Goal: Task Accomplishment & Management: Manage account settings

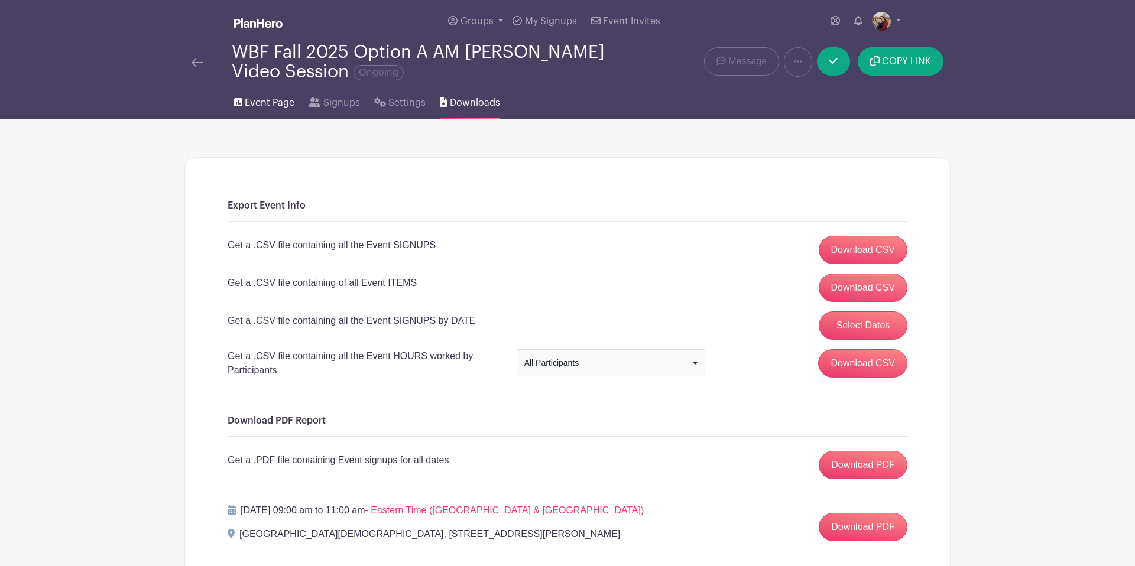
click at [271, 100] on span "Event Page" at bounding box center [270, 103] width 50 height 14
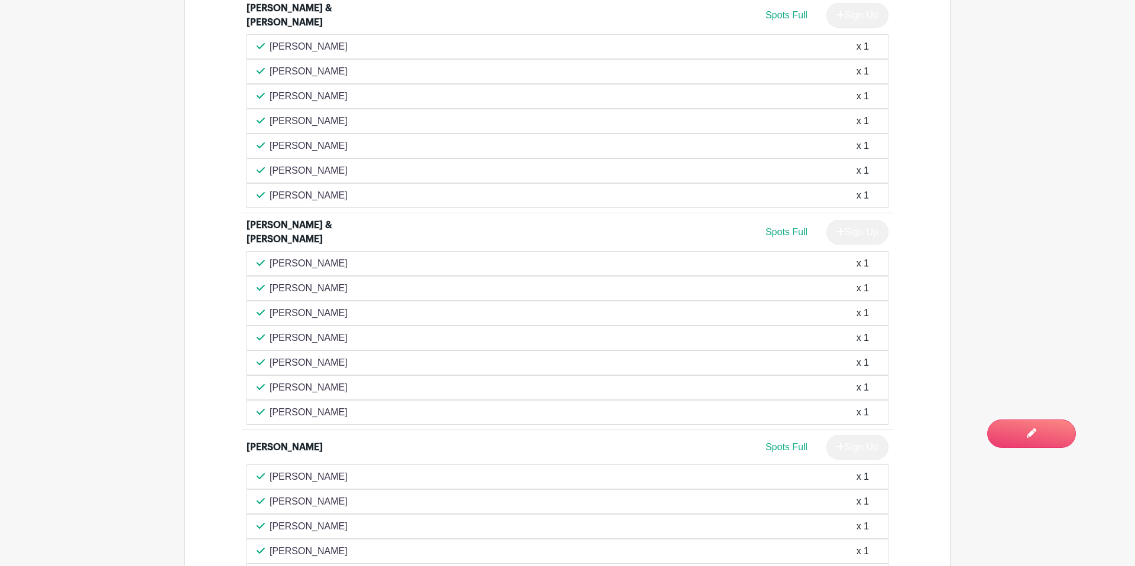
scroll to position [1921, 0]
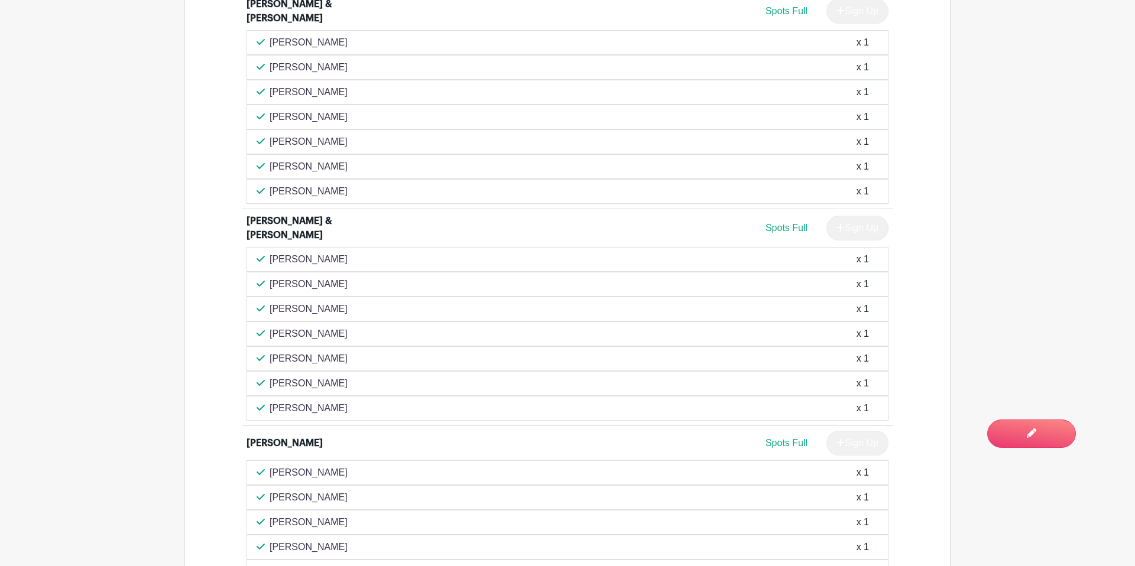
click at [295, 277] on p "[PERSON_NAME]" at bounding box center [308, 284] width 78 height 14
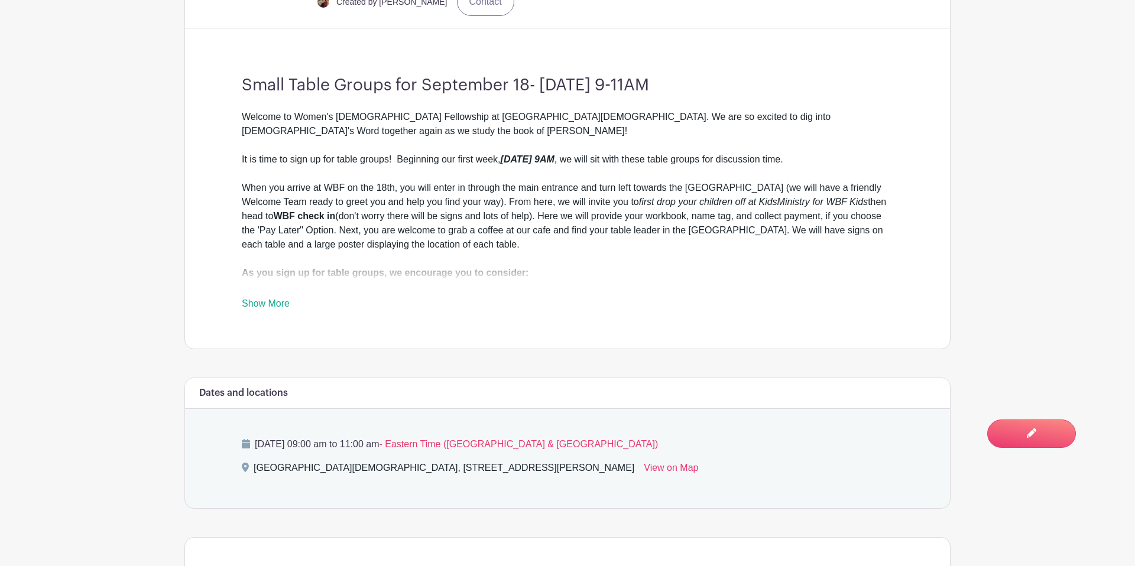
scroll to position [0, 0]
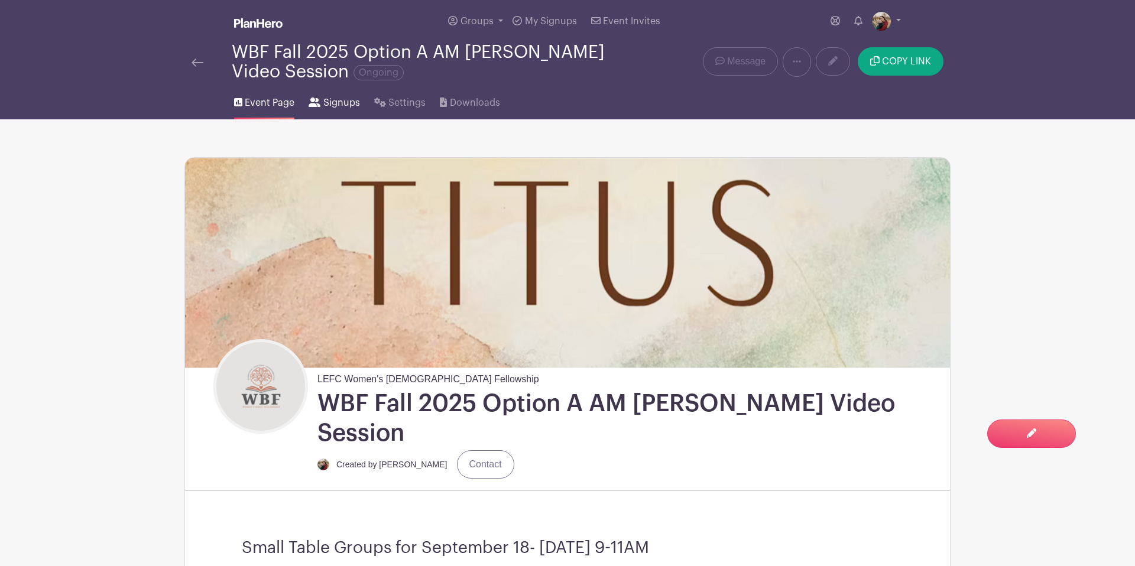
click at [323, 106] on span "Signups" at bounding box center [341, 103] width 37 height 14
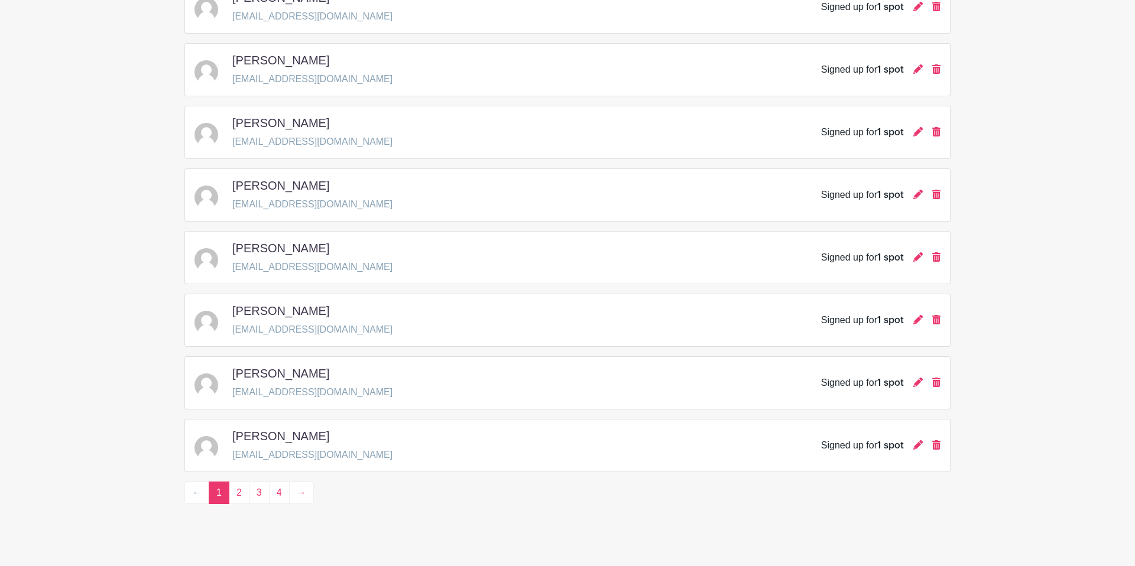
scroll to position [1626, 0]
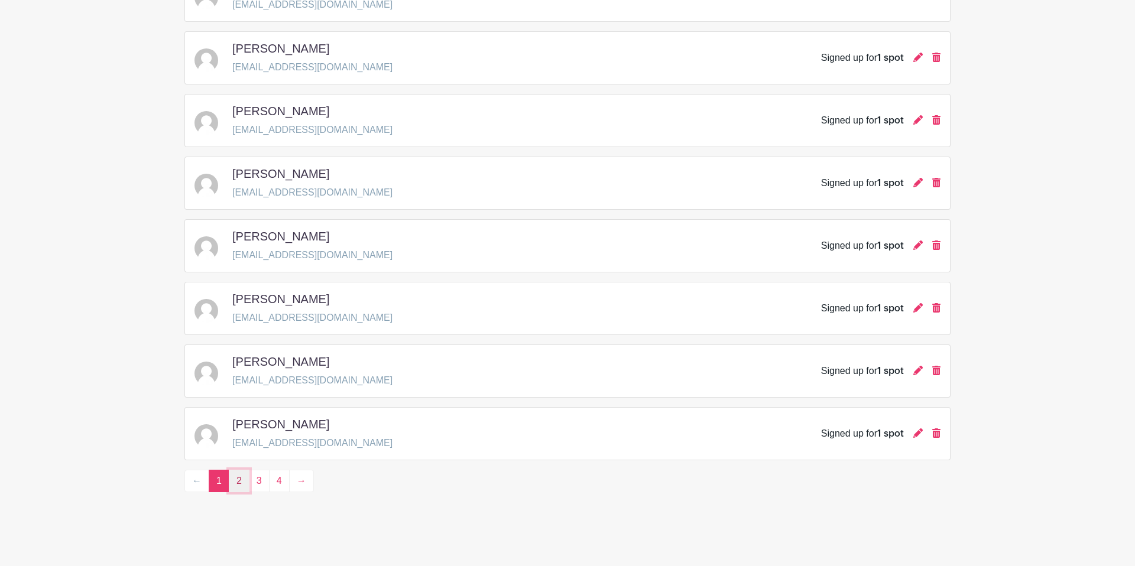
click at [233, 485] on link "2" at bounding box center [239, 481] width 21 height 22
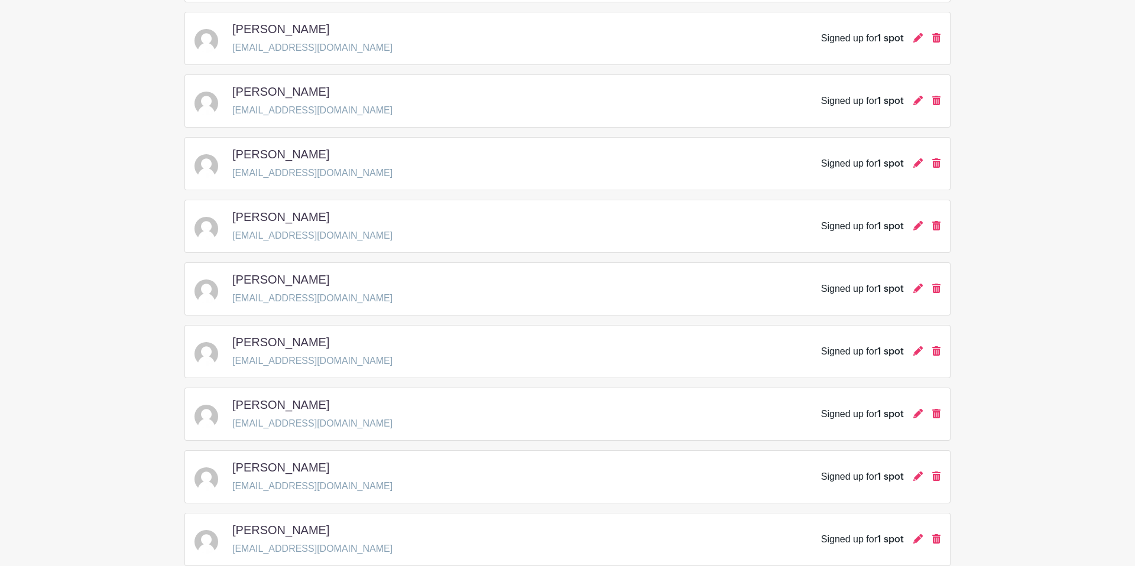
scroll to position [1457, 0]
drag, startPoint x: 355, startPoint y: 296, endPoint x: 232, endPoint y: 302, distance: 122.5
click at [232, 302] on div "Rachel Kauffman kristinreardon12@gmail.com Signed up for 1 spot" at bounding box center [567, 287] width 746 height 33
copy p "kristinreardon12@gmail.com"
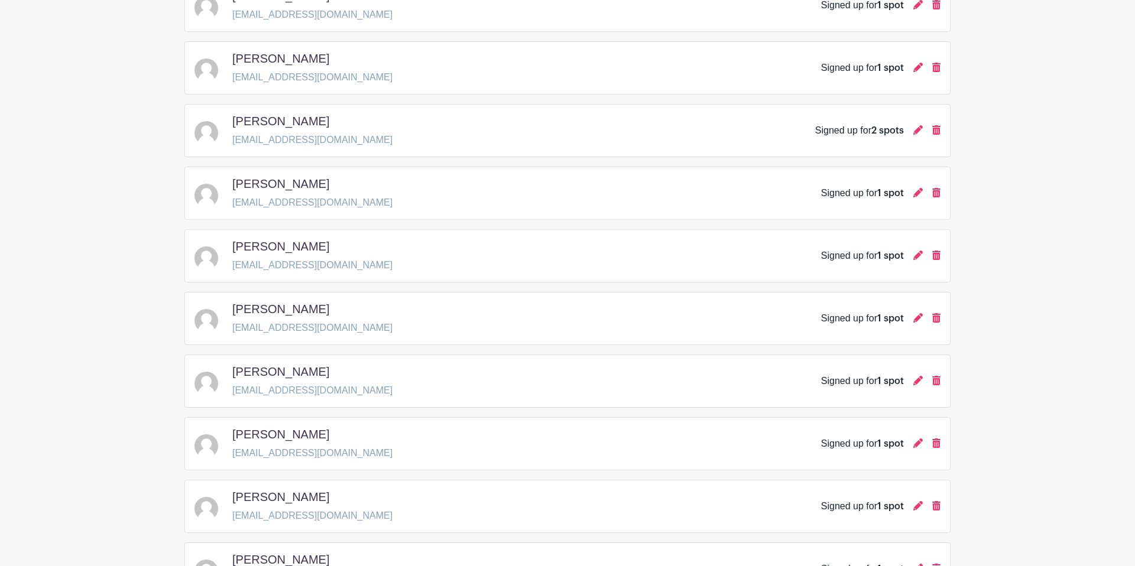
scroll to position [0, 0]
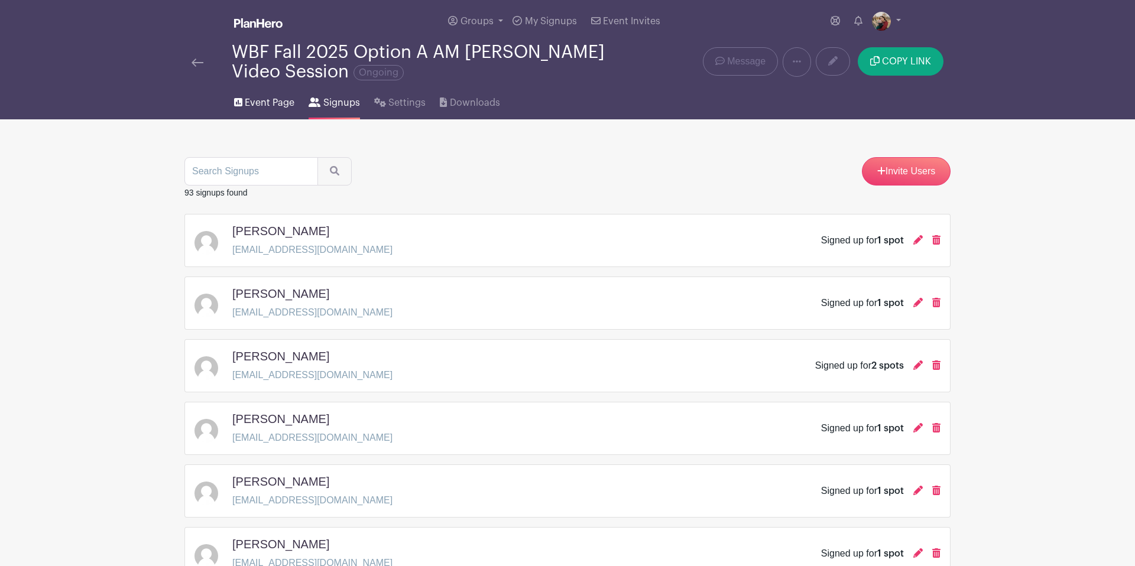
click at [262, 108] on span "Event Page" at bounding box center [270, 103] width 50 height 14
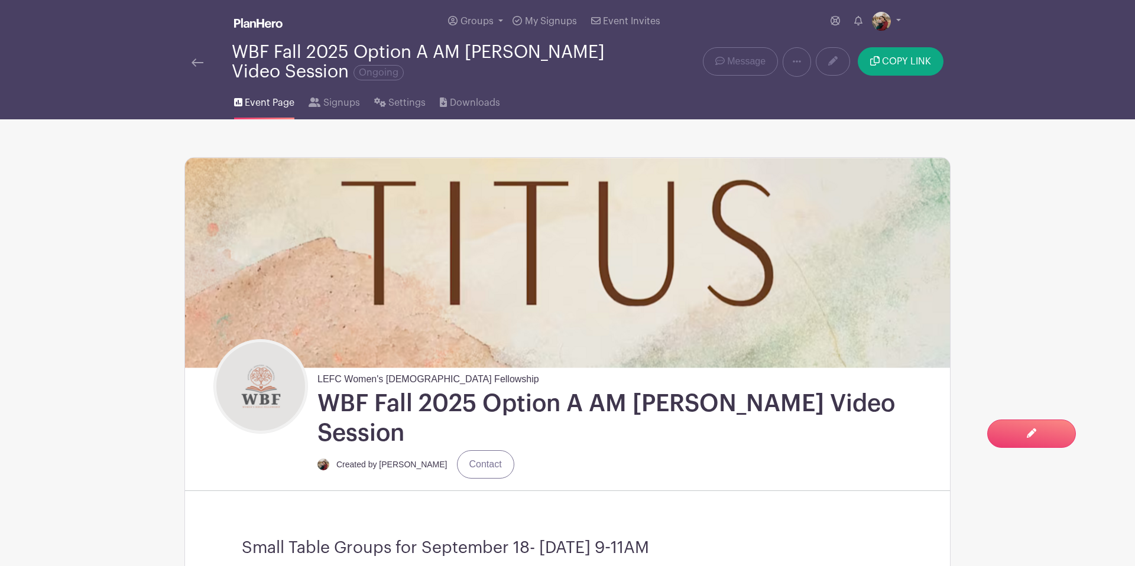
click at [196, 66] on img at bounding box center [197, 63] width 12 height 8
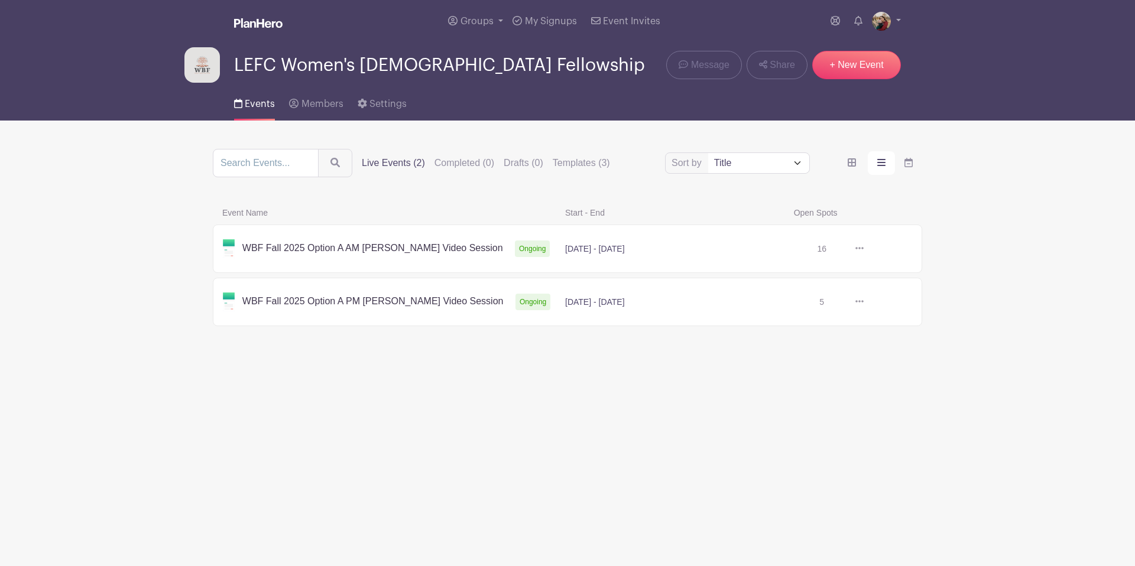
click at [863, 302] on link at bounding box center [863, 302] width 0 height 0
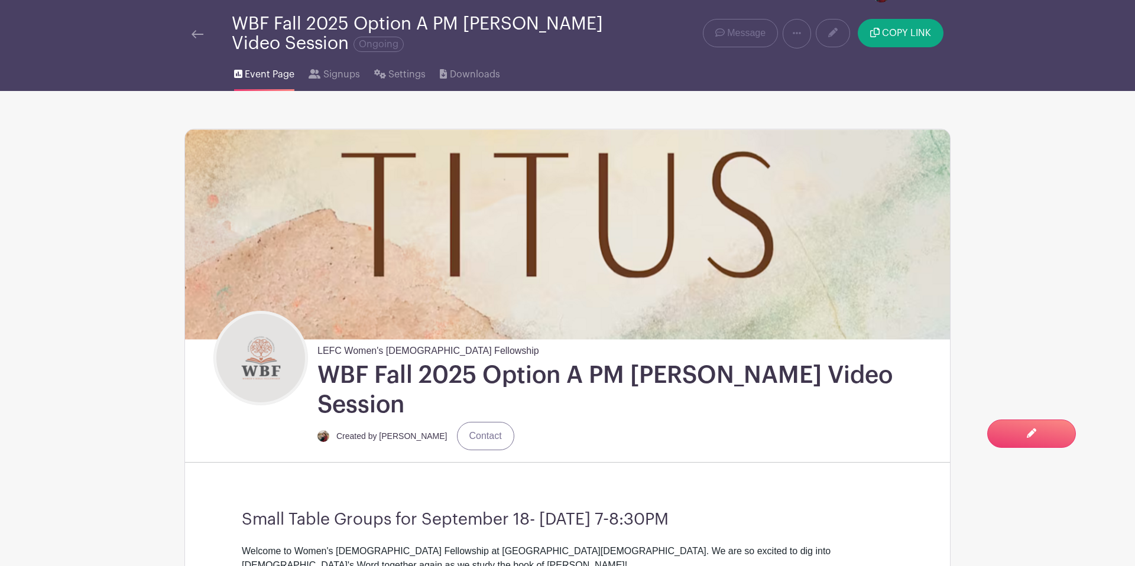
scroll to position [25, 0]
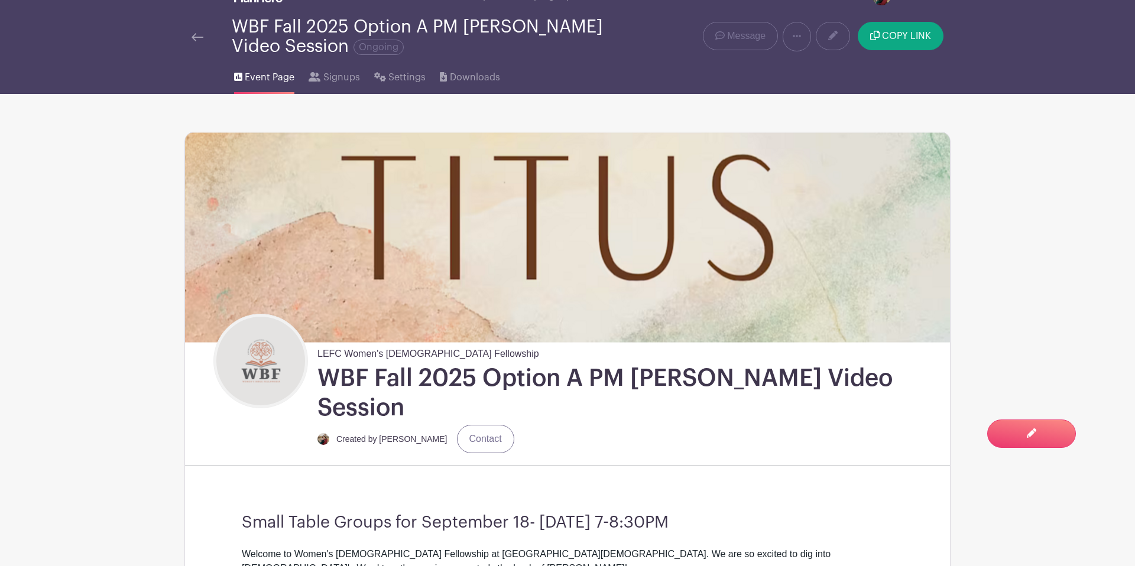
click at [198, 37] on img at bounding box center [197, 37] width 12 height 8
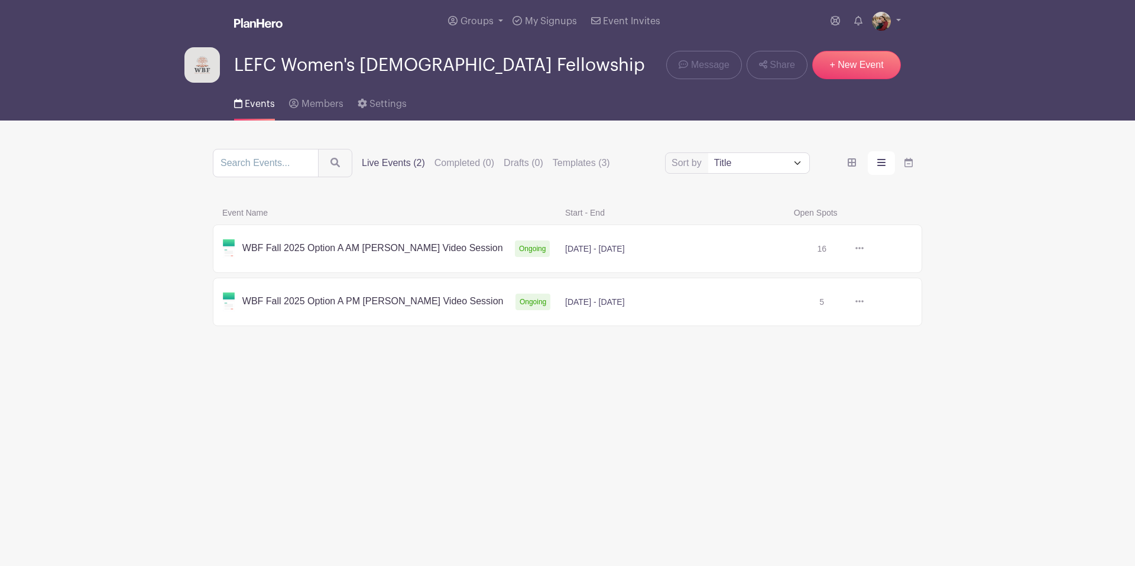
click at [863, 249] on link at bounding box center [863, 249] width 0 height 0
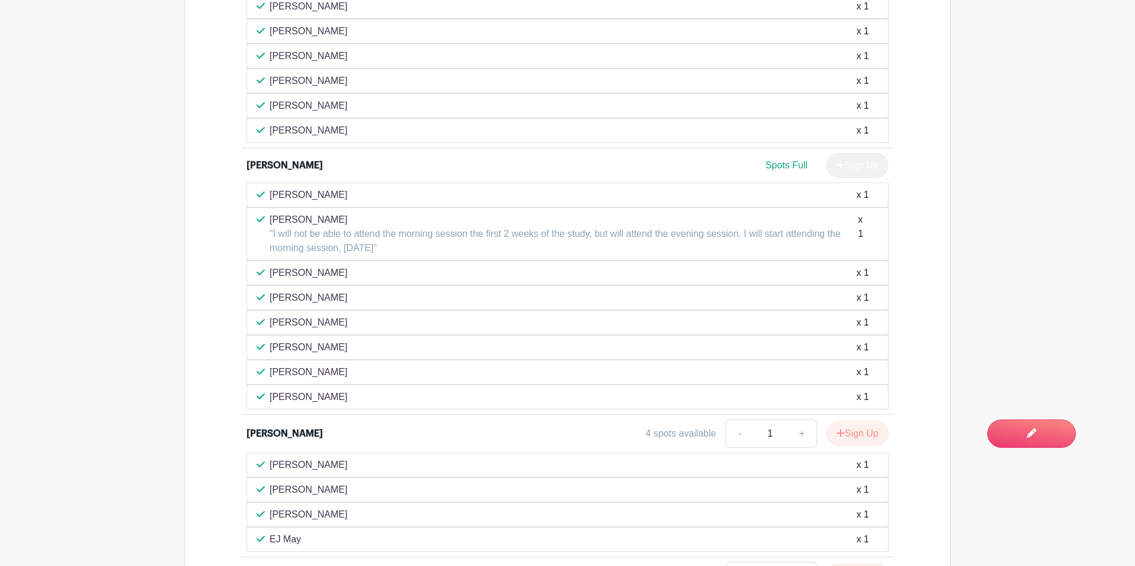
scroll to position [2440, 0]
click at [291, 363] on p "[PERSON_NAME]" at bounding box center [308, 370] width 78 height 14
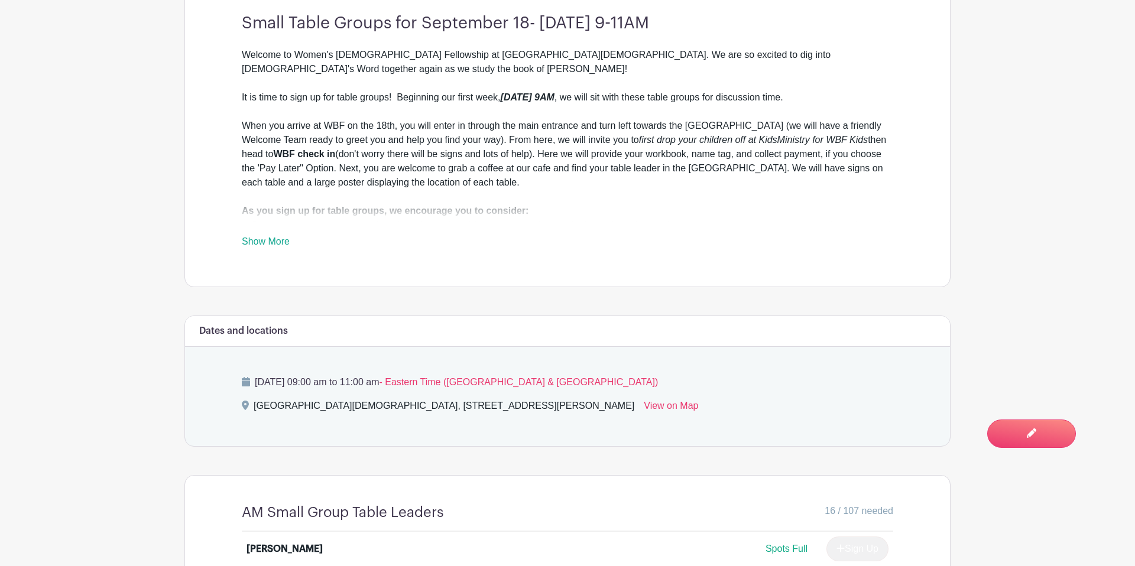
scroll to position [0, 0]
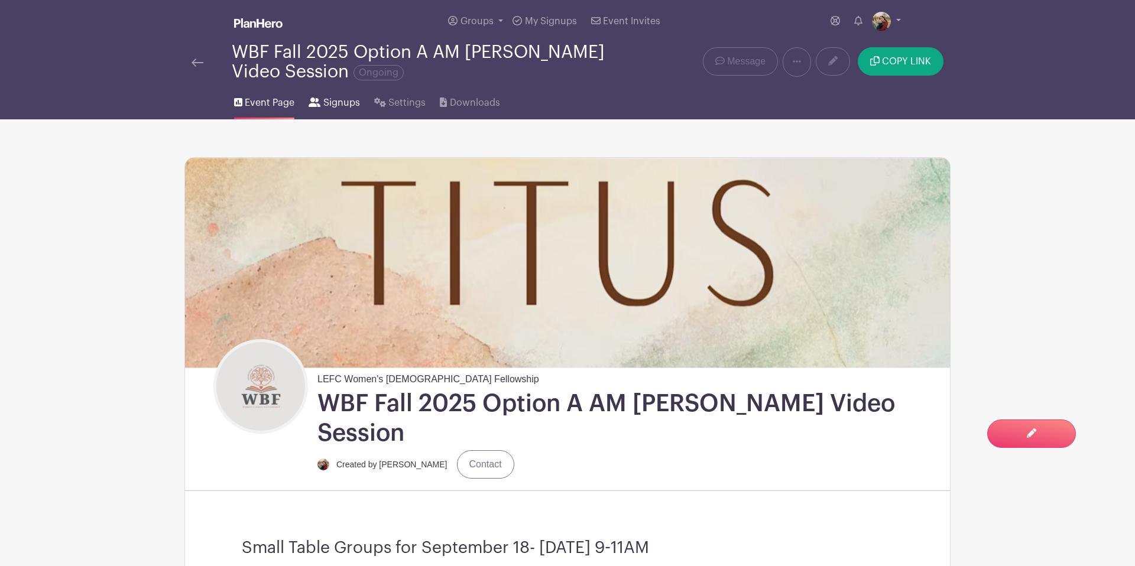
click at [336, 98] on span "Signups" at bounding box center [341, 103] width 37 height 14
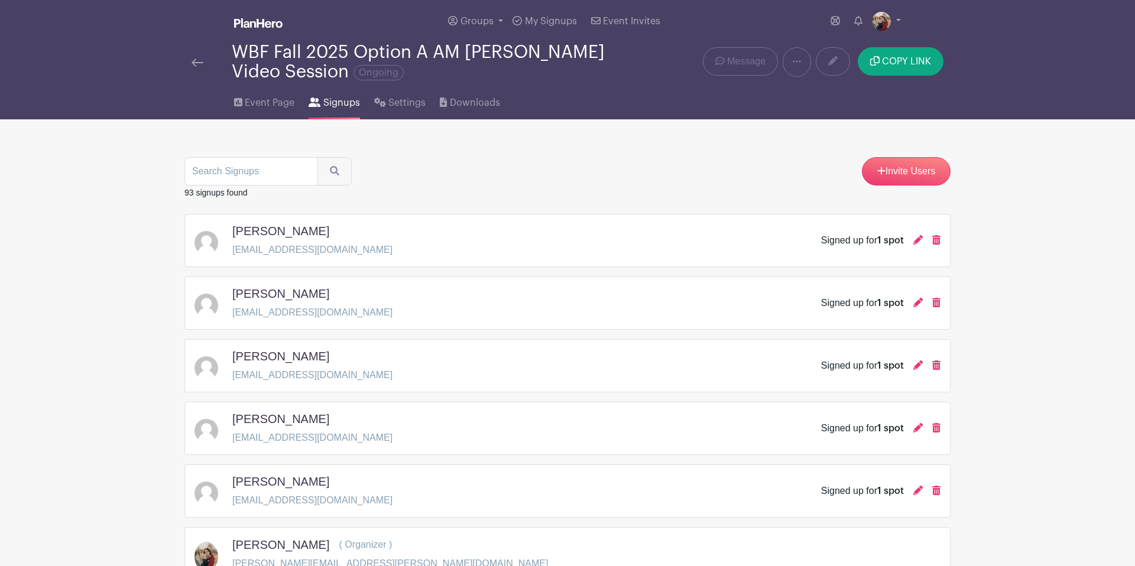
scroll to position [14, 0]
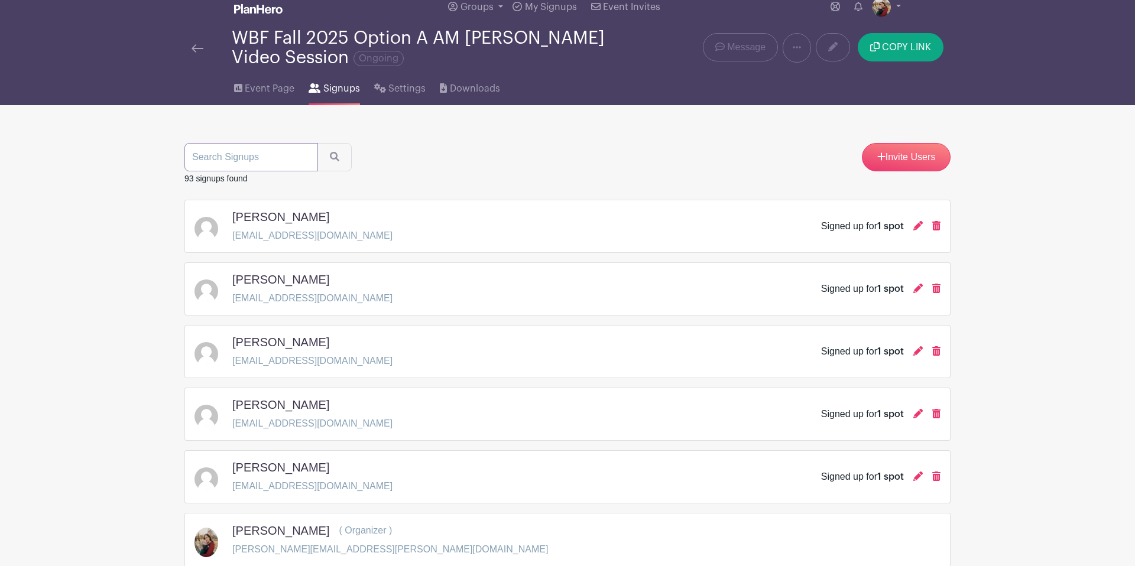
click at [251, 163] on input "search" at bounding box center [251, 157] width 134 height 28
type input "mary"
click at [317, 160] on button "submit" at bounding box center [334, 157] width 34 height 28
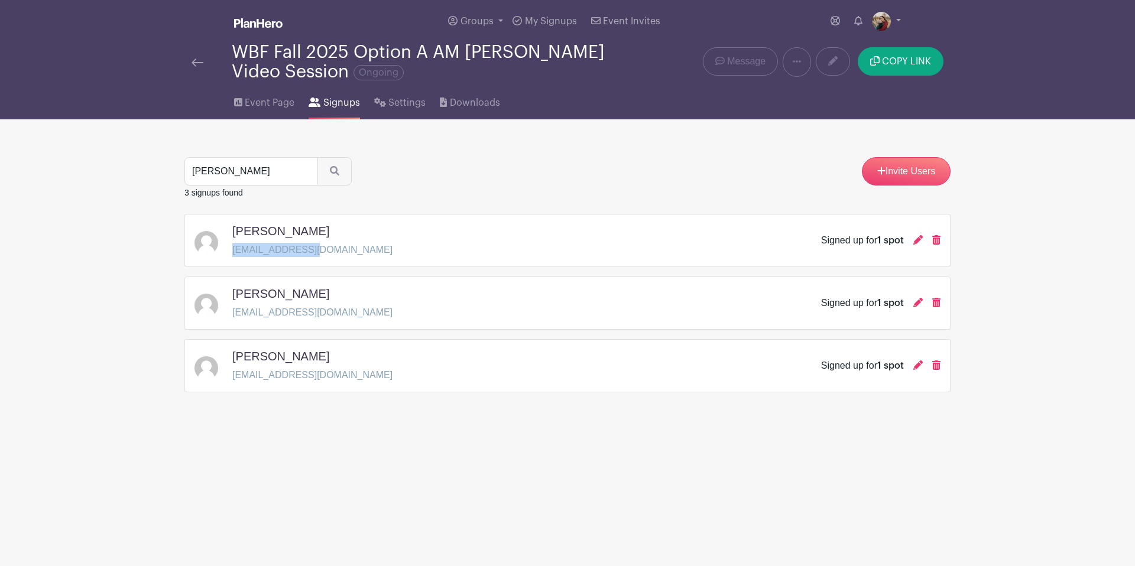
drag, startPoint x: 324, startPoint y: 251, endPoint x: 230, endPoint y: 253, distance: 94.6
click at [230, 253] on div "Mary Ribaudo mrib@comcast.net Signed up for 1 spot" at bounding box center [567, 240] width 746 height 33
copy p "mrib@comcast.net"
click at [247, 102] on span "Event Page" at bounding box center [270, 103] width 50 height 14
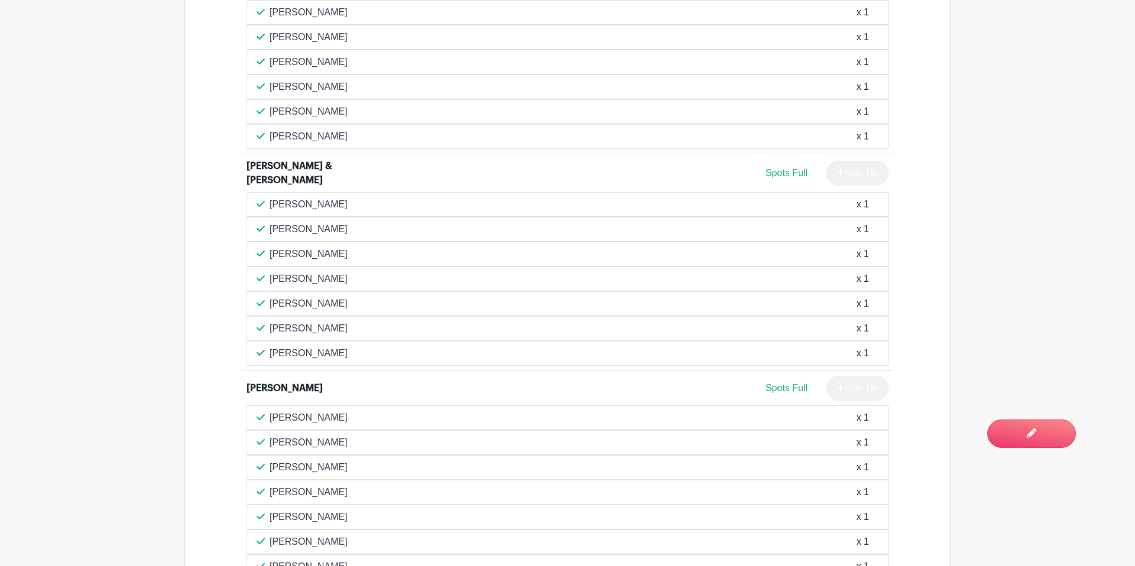
scroll to position [1979, 0]
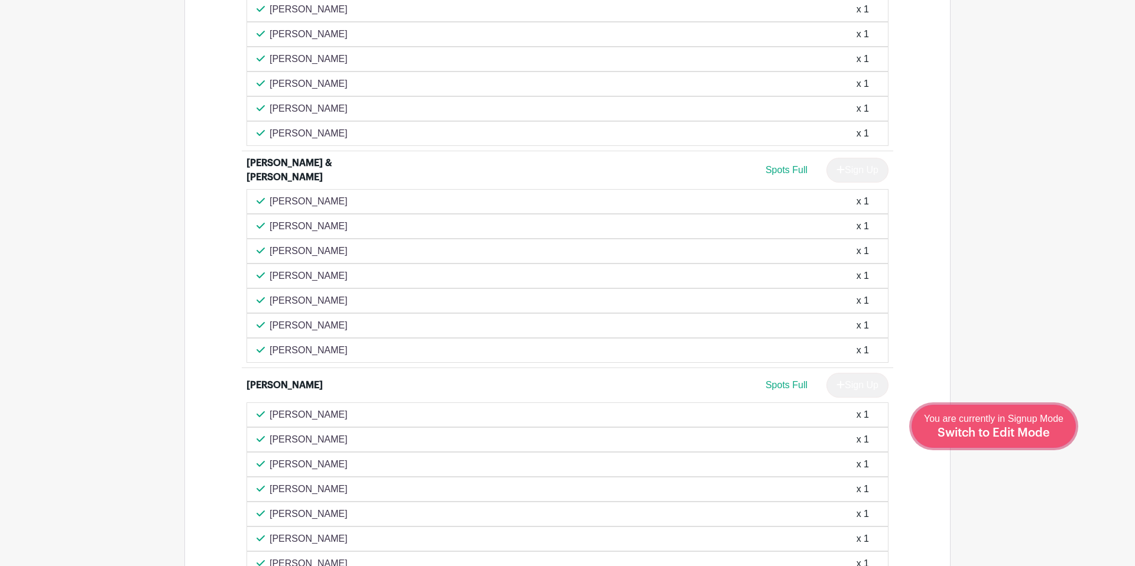
click at [1069, 430] on link "Edit Event You are currently in Signup Mode Switch to Edit Mode" at bounding box center [993, 426] width 164 height 43
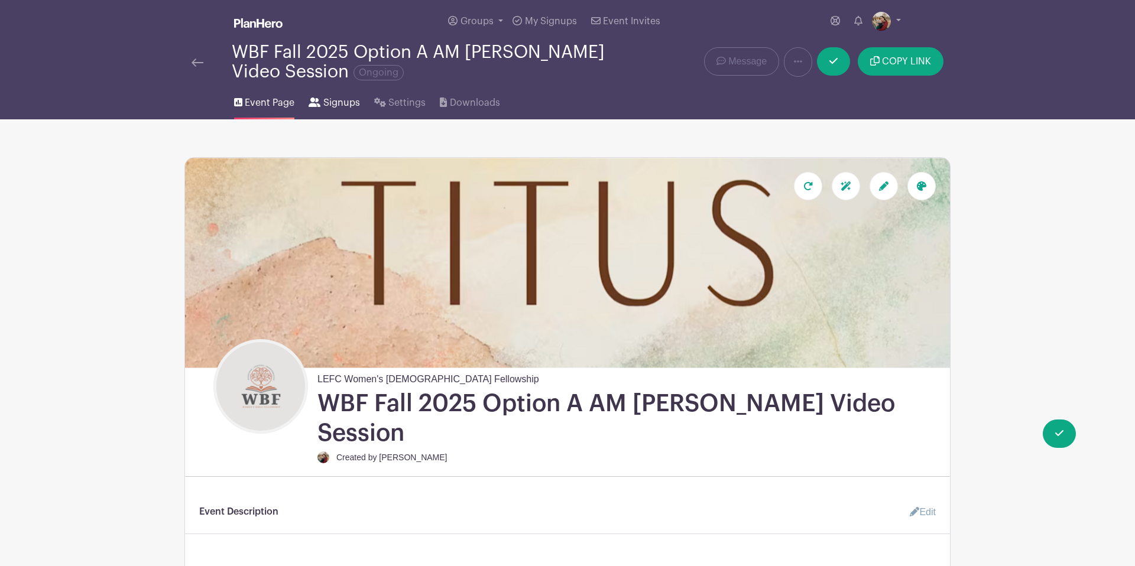
click at [335, 109] on span "Signups" at bounding box center [341, 103] width 37 height 14
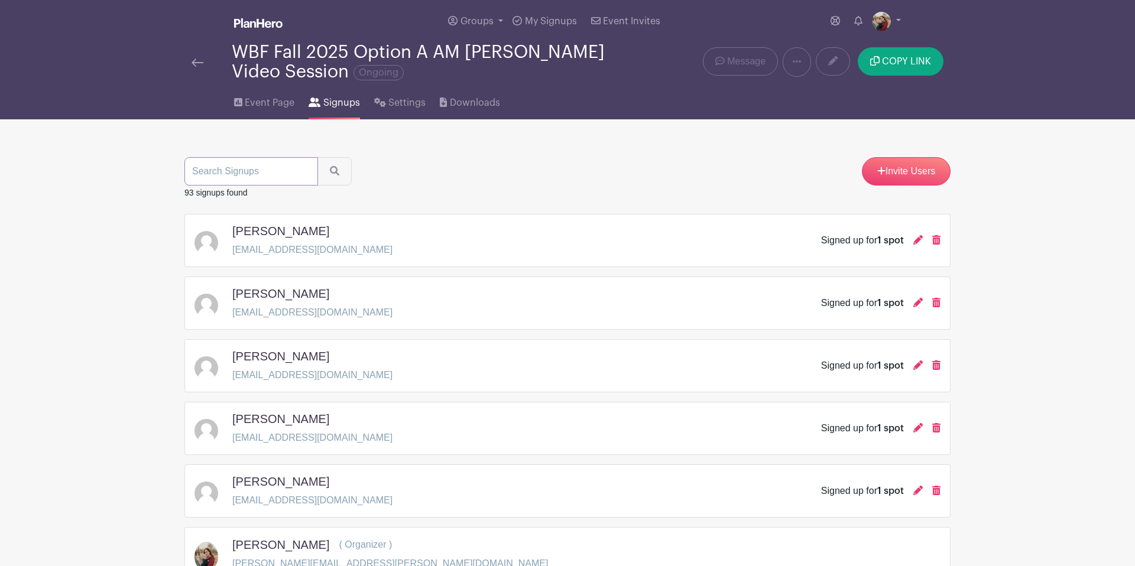
click at [242, 176] on input "search" at bounding box center [251, 171] width 134 height 28
type input "deb"
click at [326, 173] on button "submit" at bounding box center [334, 171] width 34 height 28
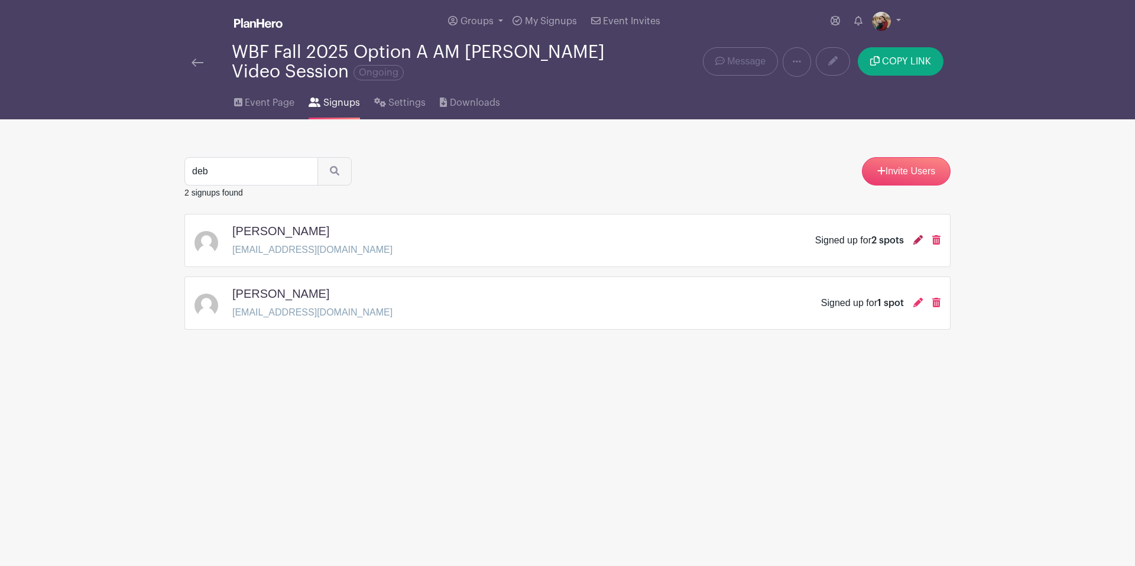
click at [918, 238] on icon at bounding box center [917, 239] width 9 height 9
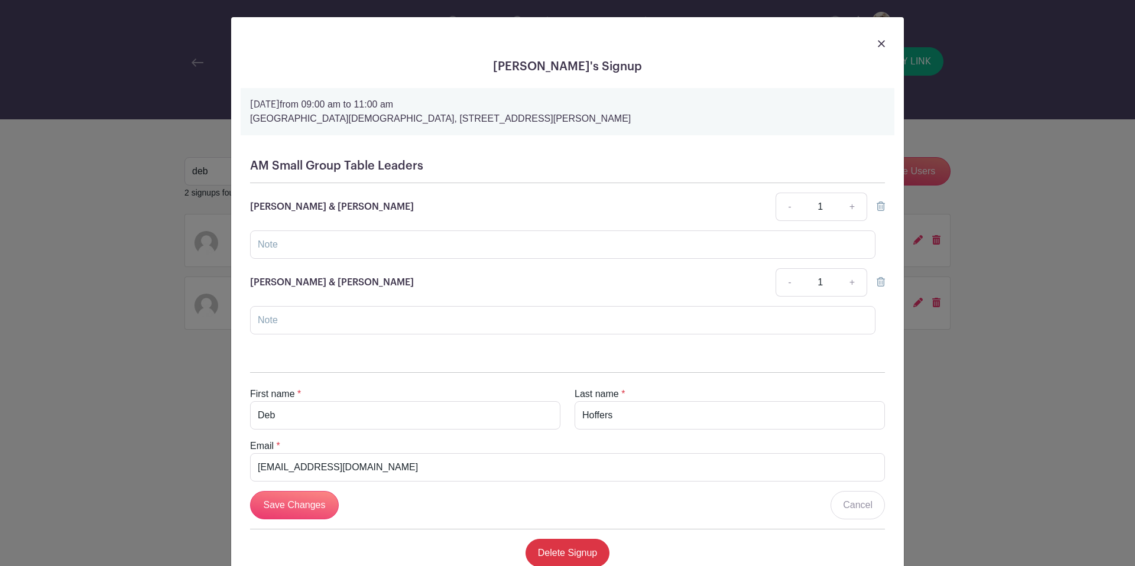
scroll to position [38, 0]
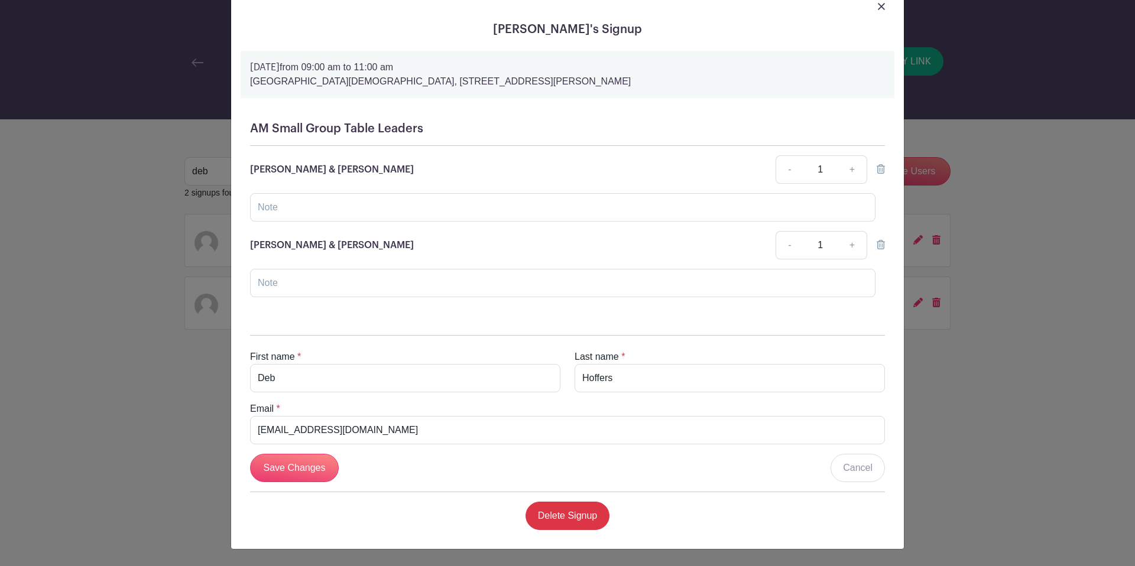
click at [882, 245] on icon at bounding box center [880, 244] width 8 height 9
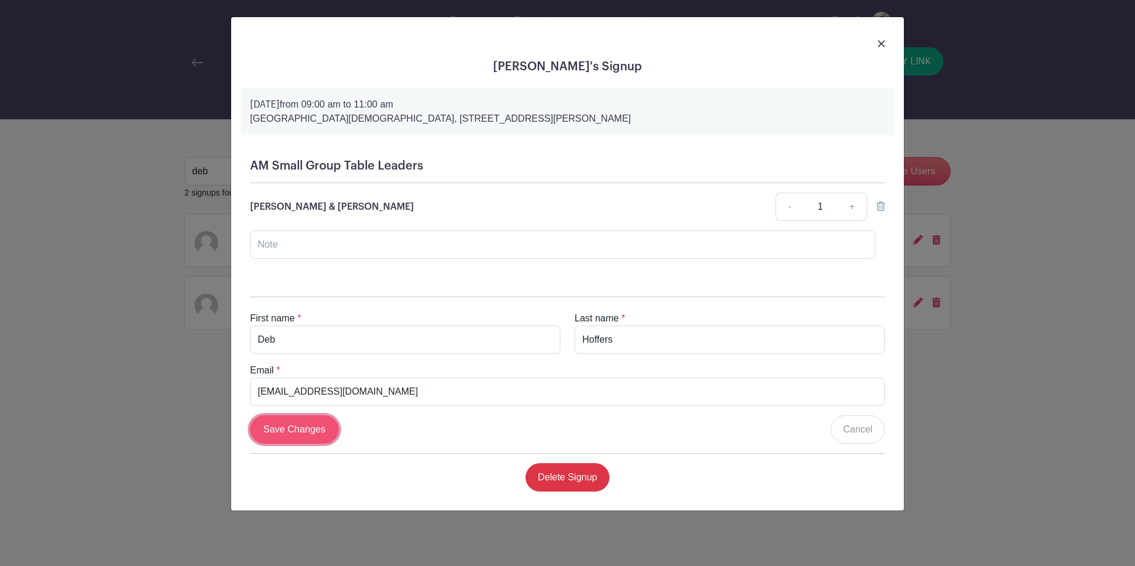
click at [300, 431] on input "Save Changes" at bounding box center [294, 429] width 89 height 28
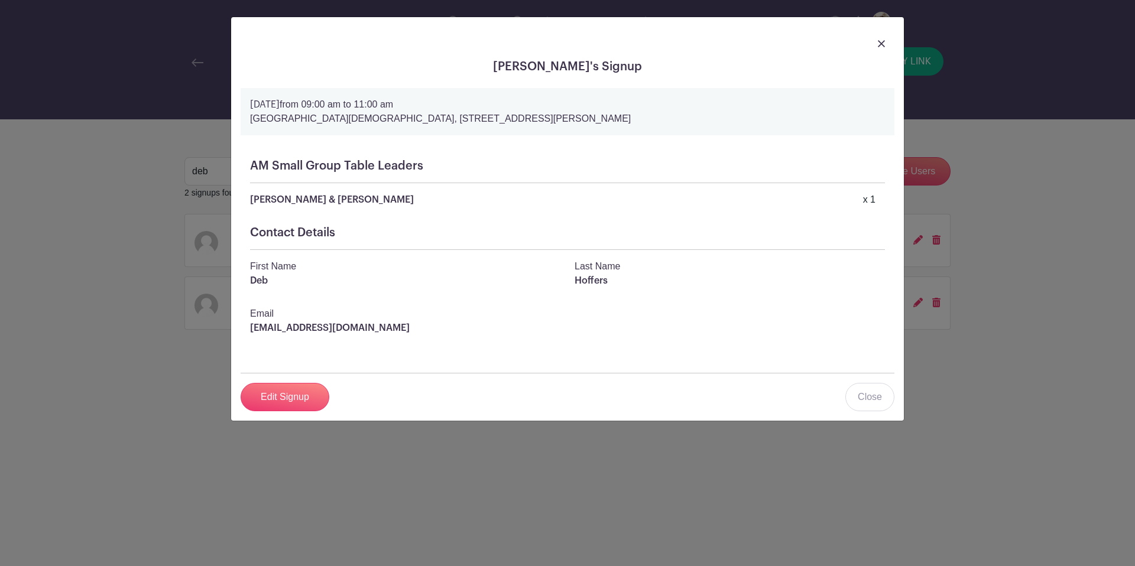
click at [881, 46] on img at bounding box center [881, 43] width 7 height 7
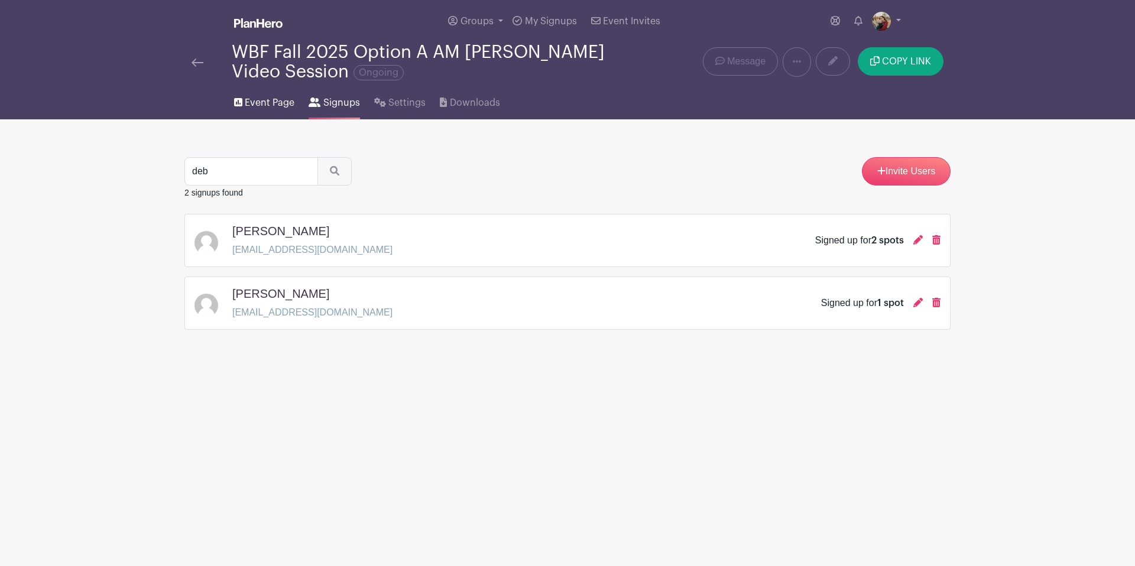
click at [256, 103] on span "Event Page" at bounding box center [270, 103] width 50 height 14
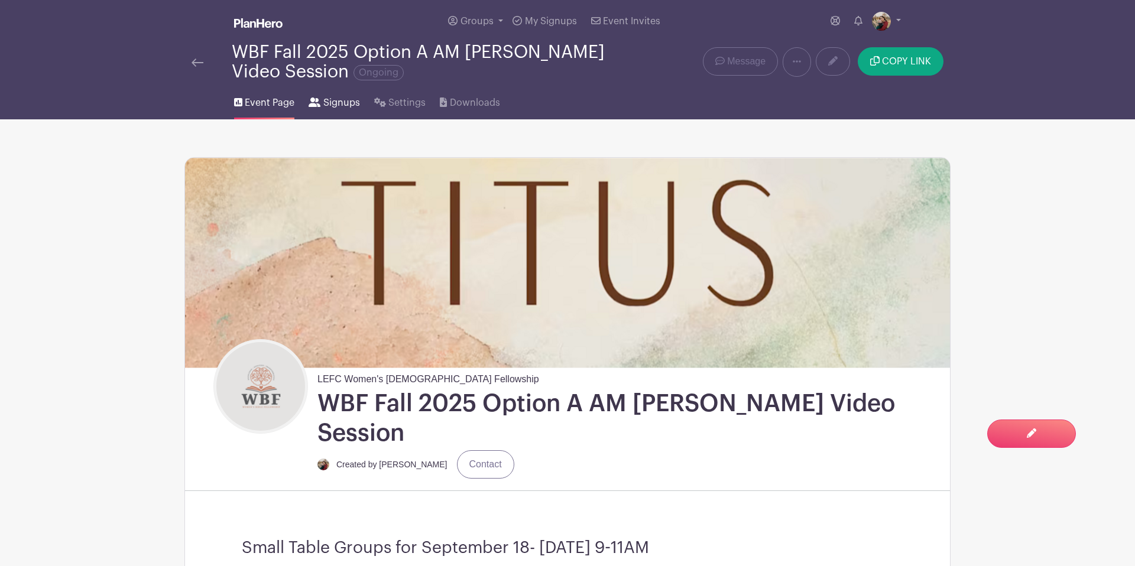
click at [323, 104] on span "Signups" at bounding box center [341, 103] width 37 height 14
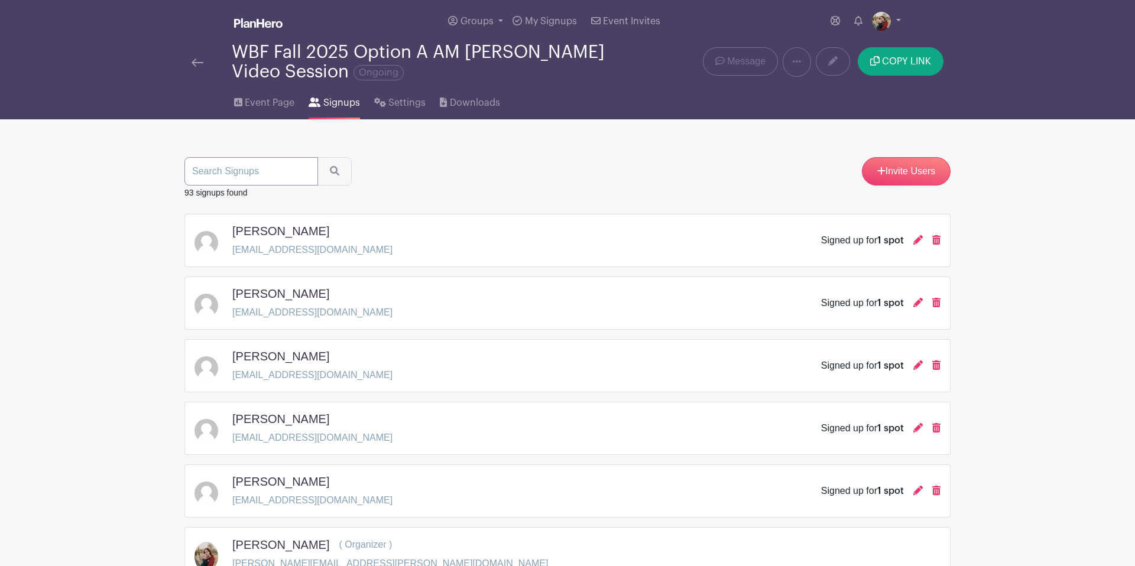
click at [285, 174] on input "search" at bounding box center [251, 171] width 134 height 28
type input "lois"
click at [317, 157] on button "submit" at bounding box center [334, 171] width 34 height 28
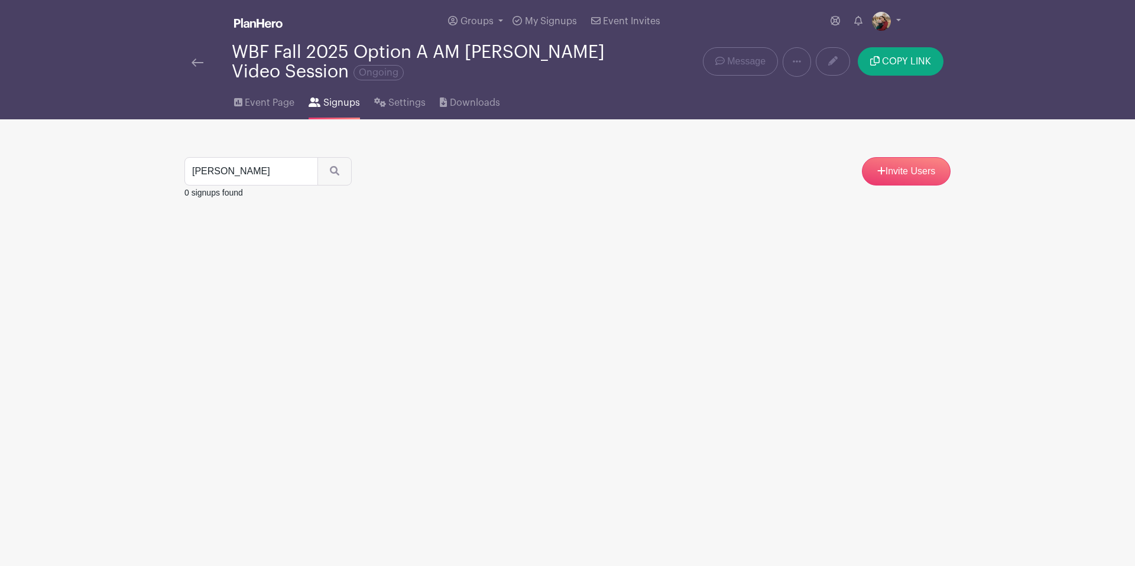
click at [189, 57] on div "WBF Fall 2025 Option A AM Titus Video Session Ongoing" at bounding box center [407, 62] width 447 height 39
click at [199, 59] on img at bounding box center [197, 63] width 12 height 8
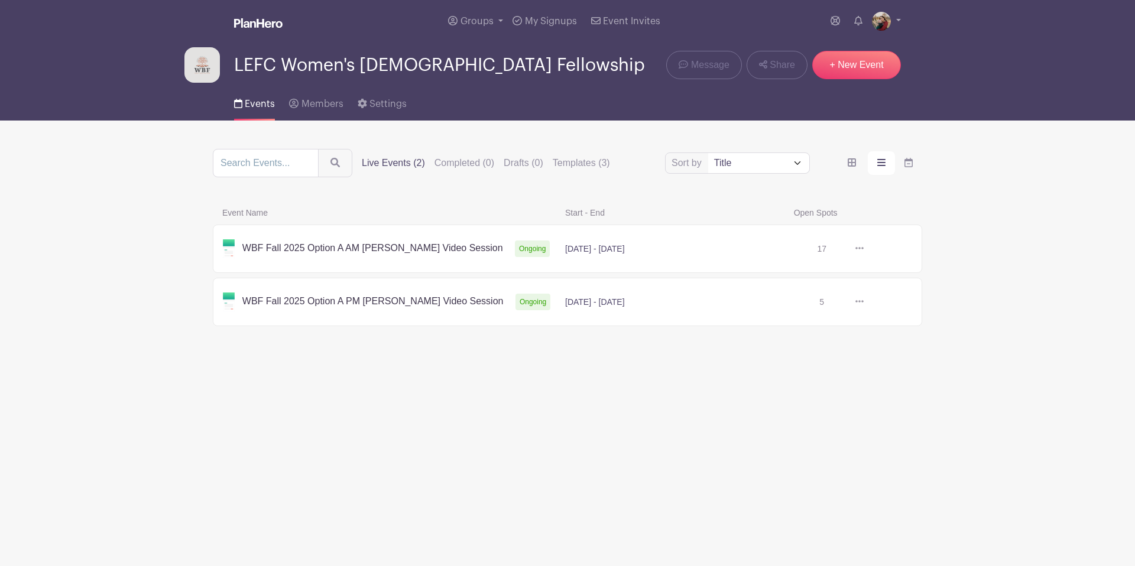
click at [863, 302] on link at bounding box center [863, 302] width 0 height 0
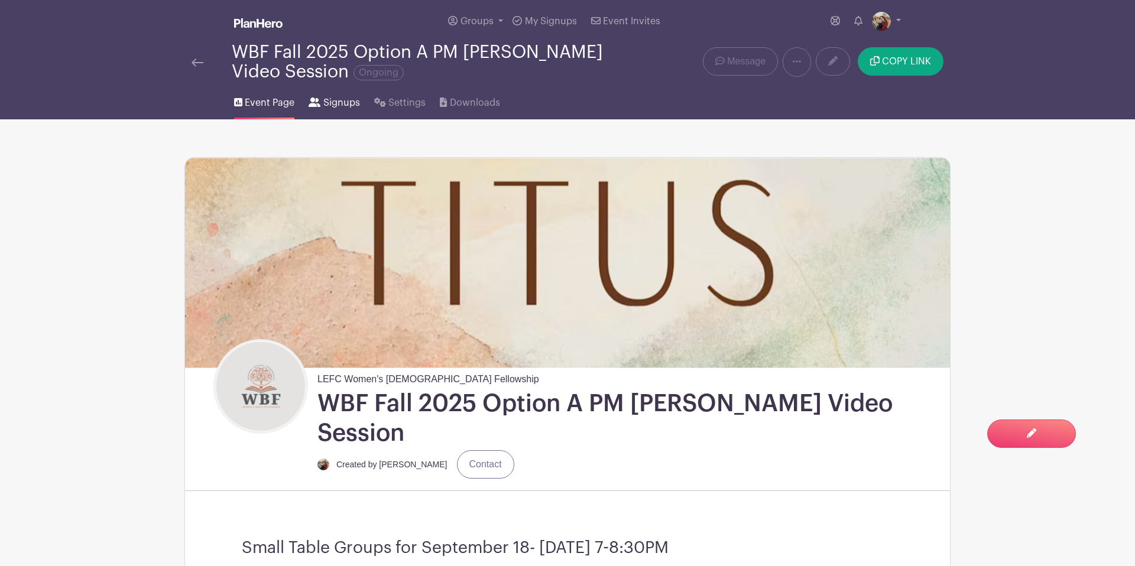
click at [338, 104] on span "Signups" at bounding box center [341, 103] width 37 height 14
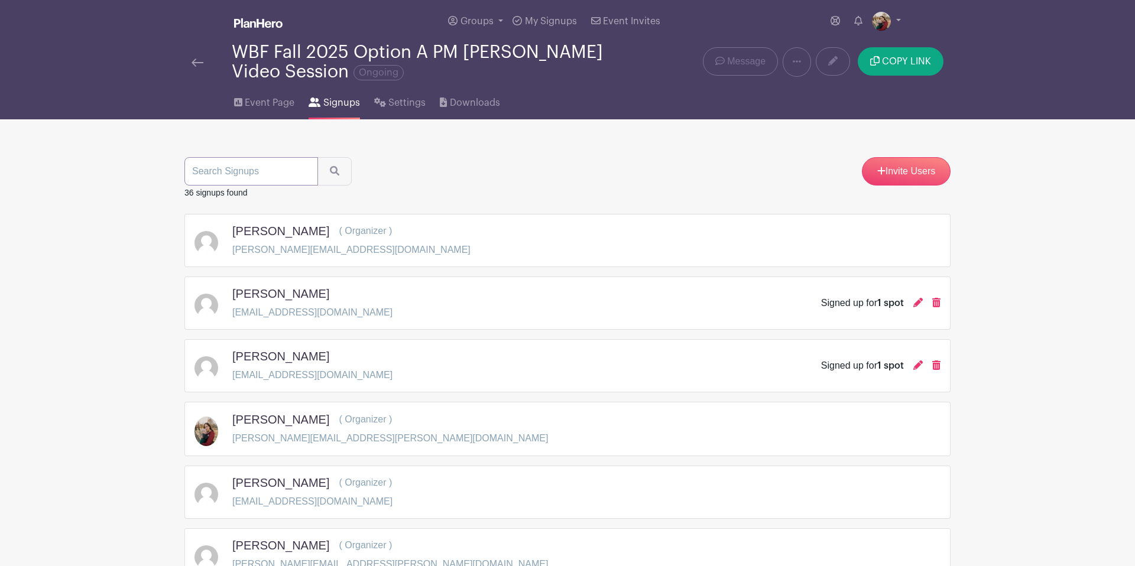
click at [282, 177] on input "search" at bounding box center [251, 171] width 134 height 28
type input "lois"
click at [317, 157] on button "submit" at bounding box center [334, 171] width 34 height 28
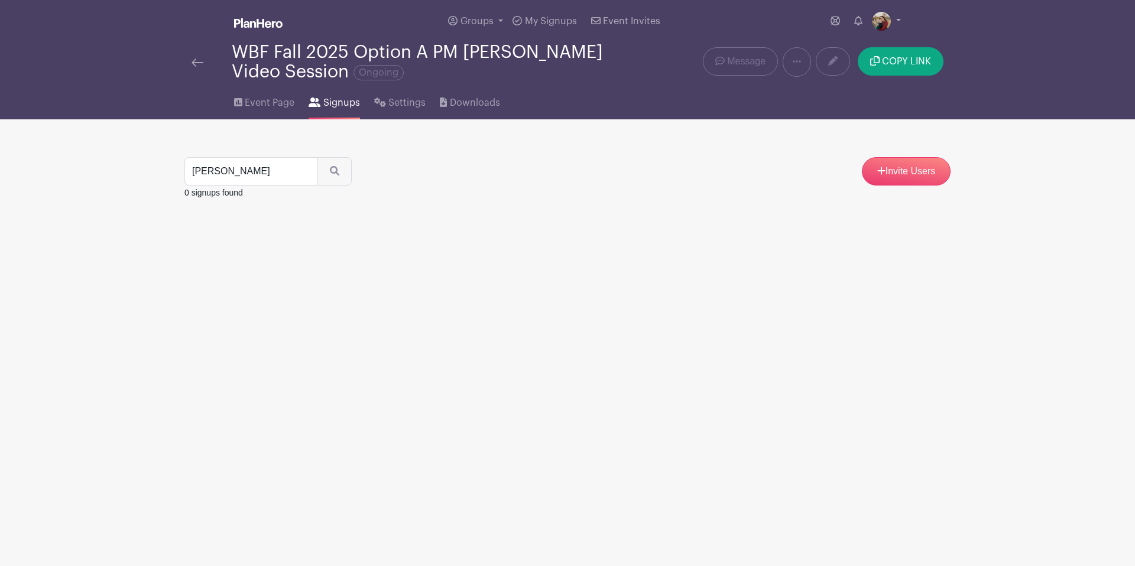
click at [195, 64] on img at bounding box center [197, 63] width 12 height 8
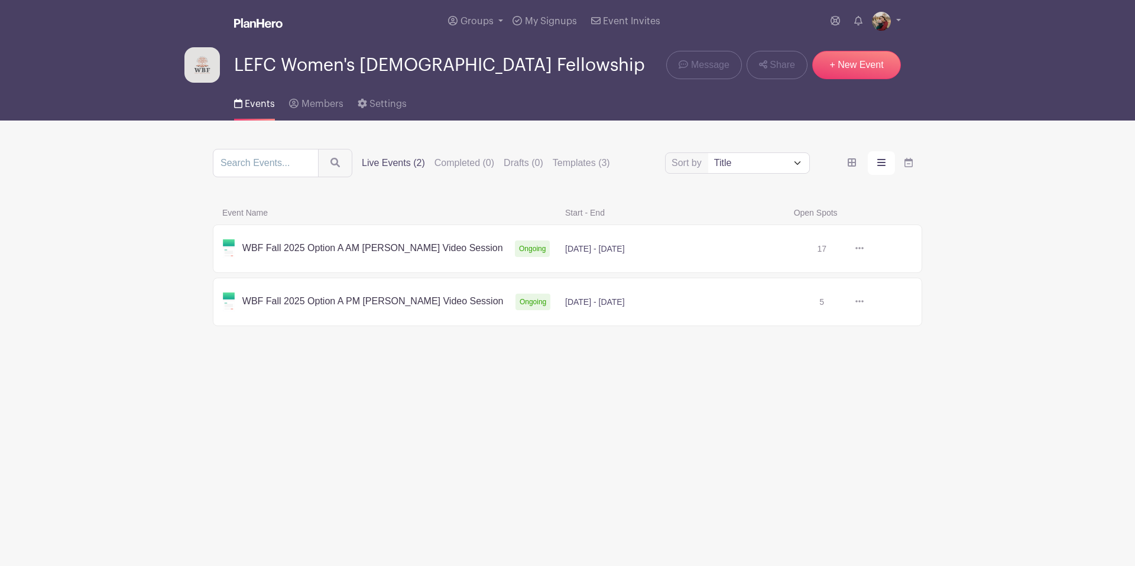
click at [863, 302] on link at bounding box center [863, 302] width 0 height 0
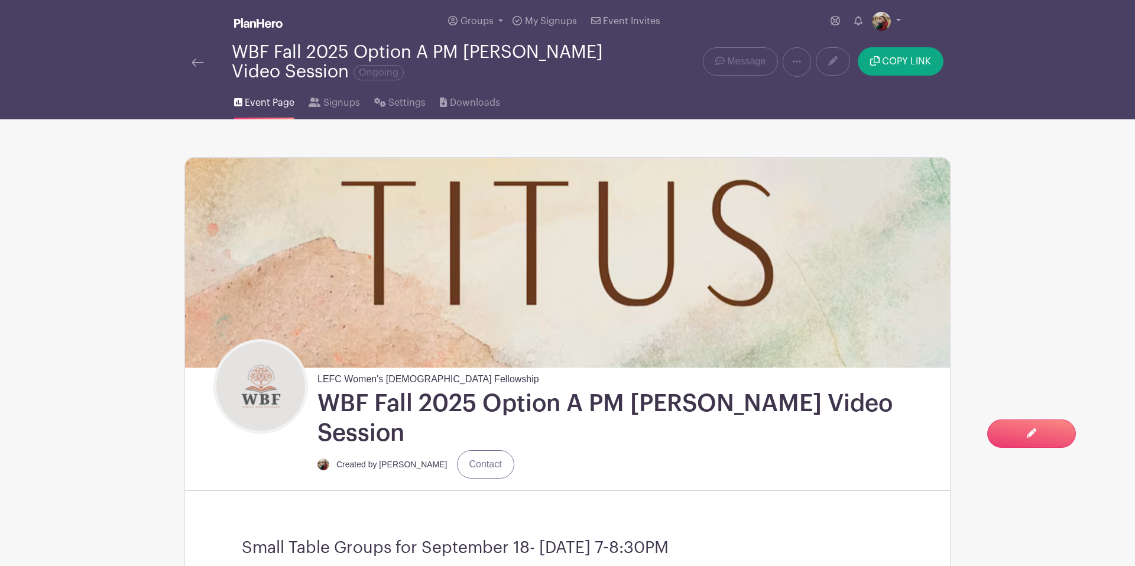
click at [199, 61] on img at bounding box center [197, 63] width 12 height 8
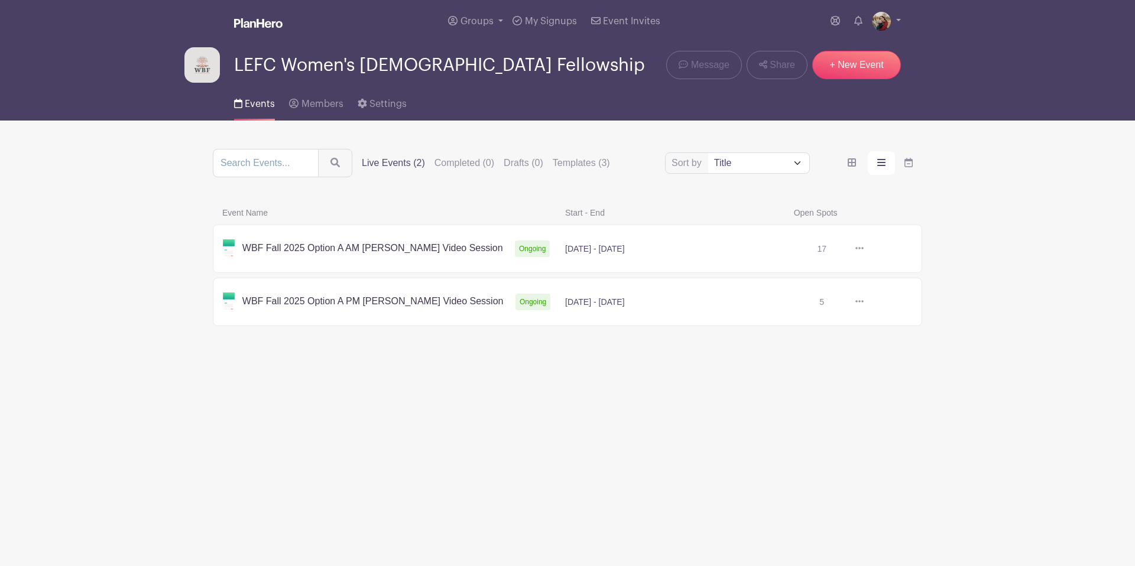
click at [863, 249] on link at bounding box center [863, 249] width 0 height 0
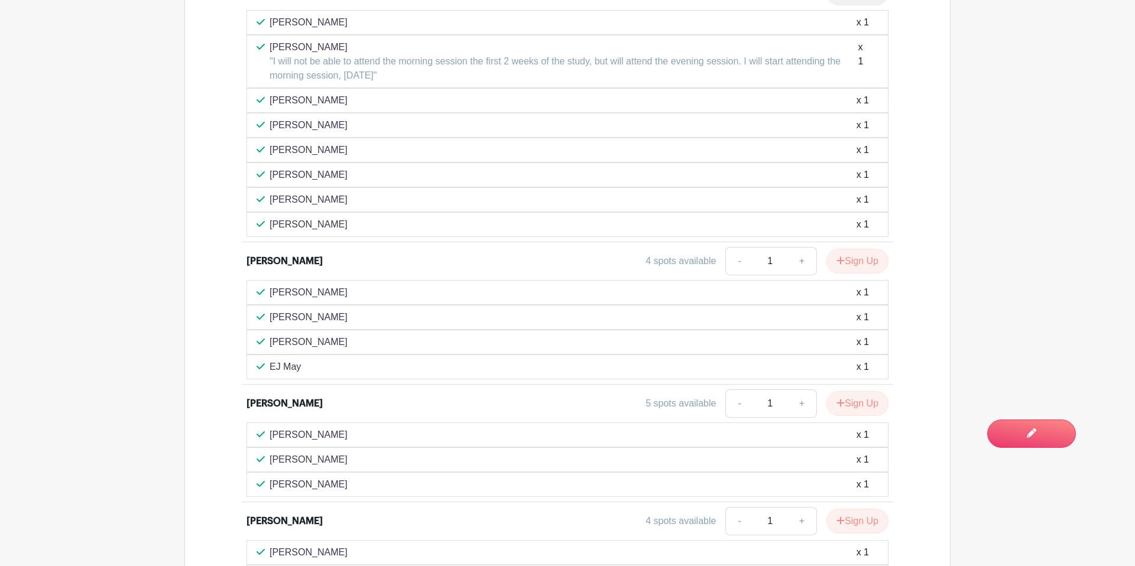
scroll to position [2568, 0]
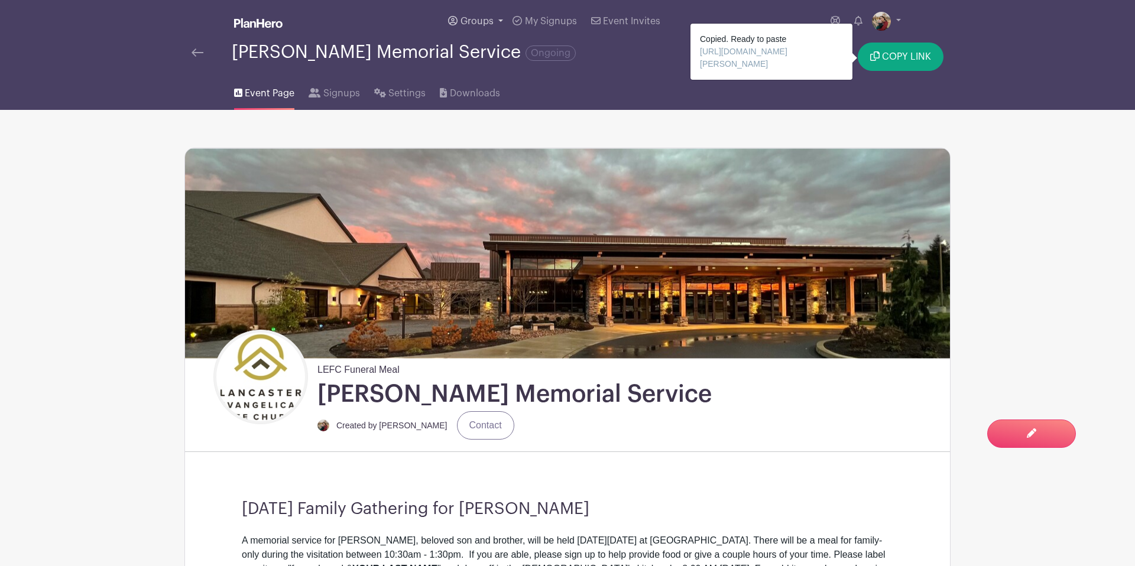
click at [475, 22] on span "Groups" at bounding box center [476, 21] width 33 height 9
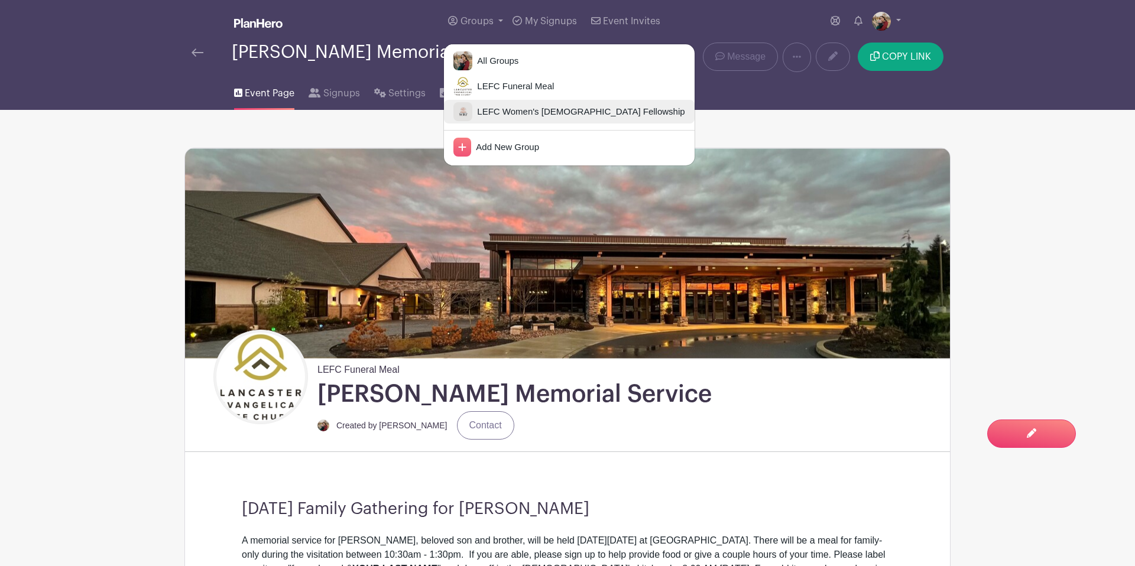
click at [526, 106] on span "LEFC Women's [DEMOGRAPHIC_DATA] Fellowship" at bounding box center [578, 112] width 212 height 14
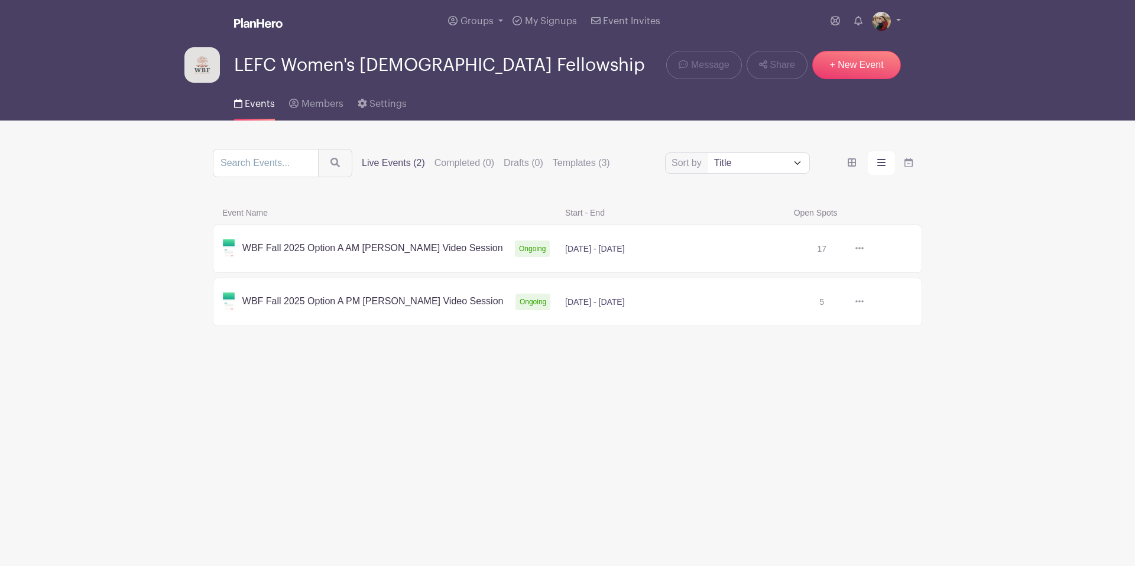
click at [863, 249] on link at bounding box center [863, 249] width 0 height 0
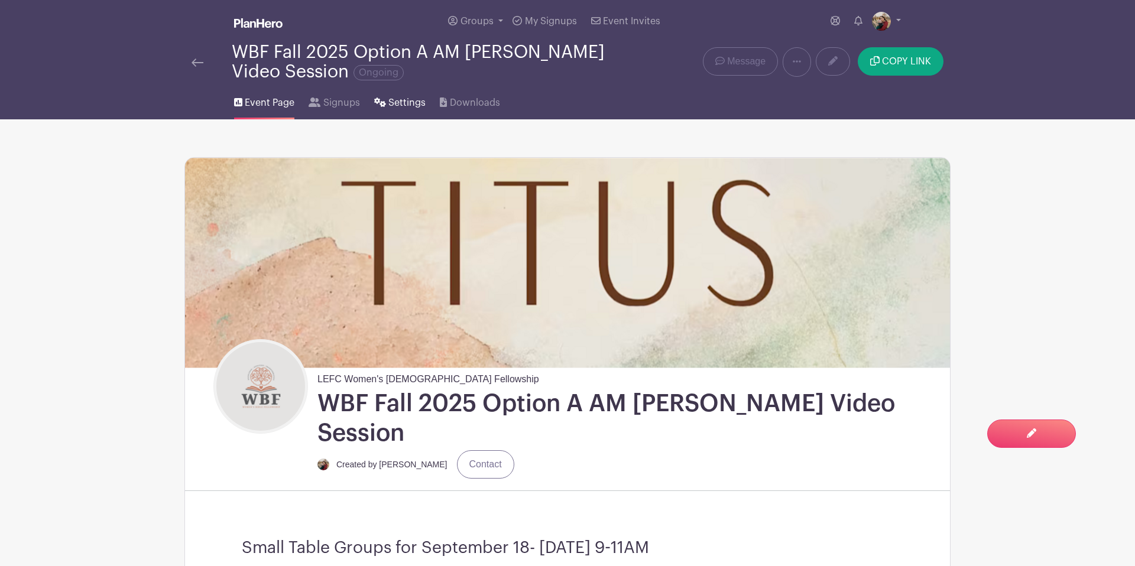
click at [402, 103] on span "Settings" at bounding box center [406, 103] width 37 height 14
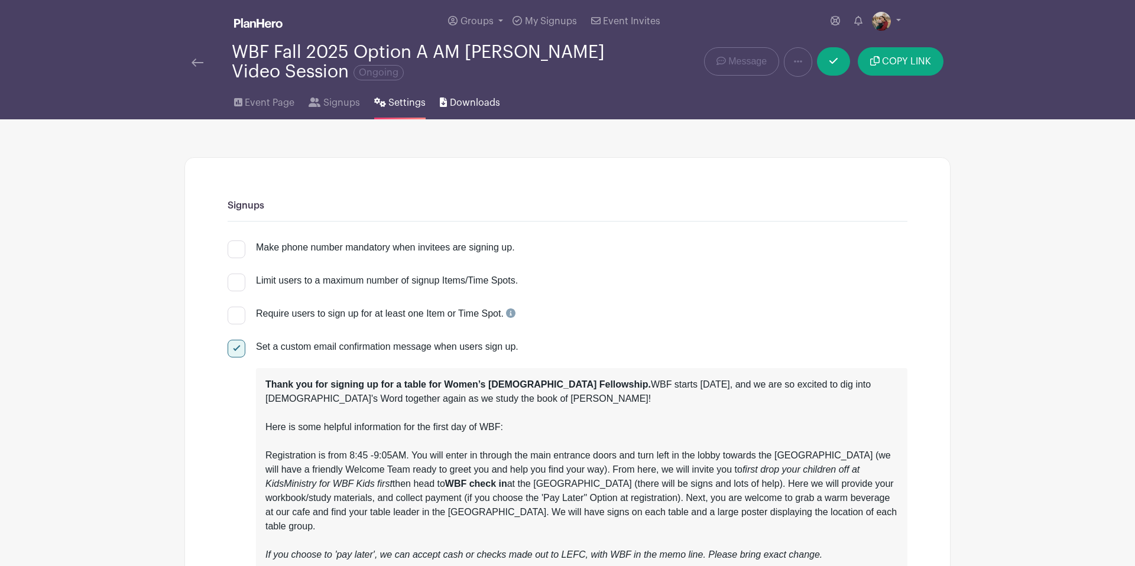
click at [466, 102] on span "Downloads" at bounding box center [475, 103] width 50 height 14
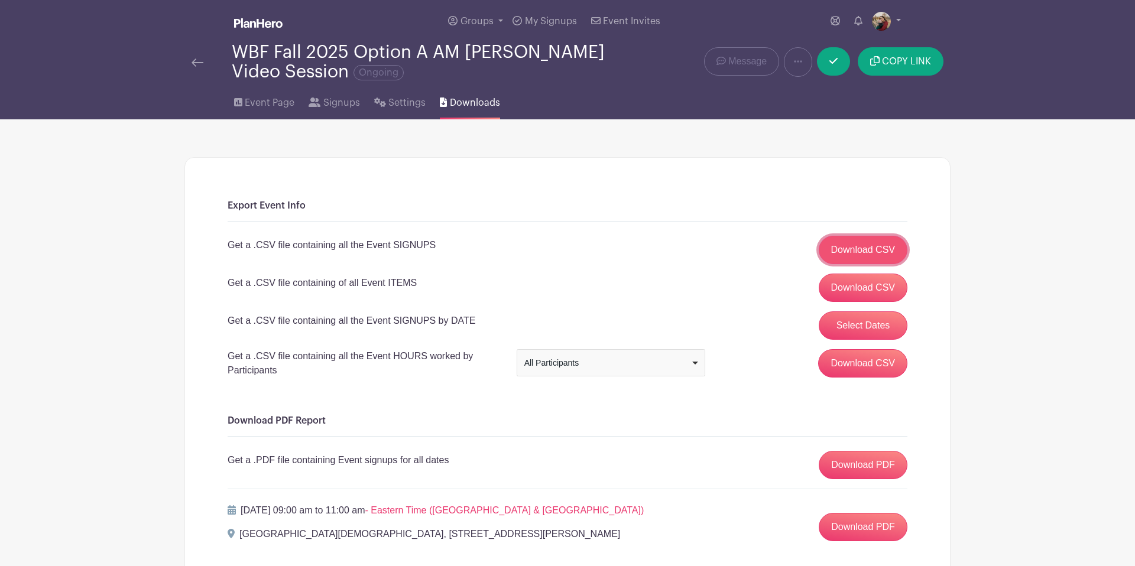
click at [840, 249] on link "Download CSV" at bounding box center [863, 250] width 89 height 28
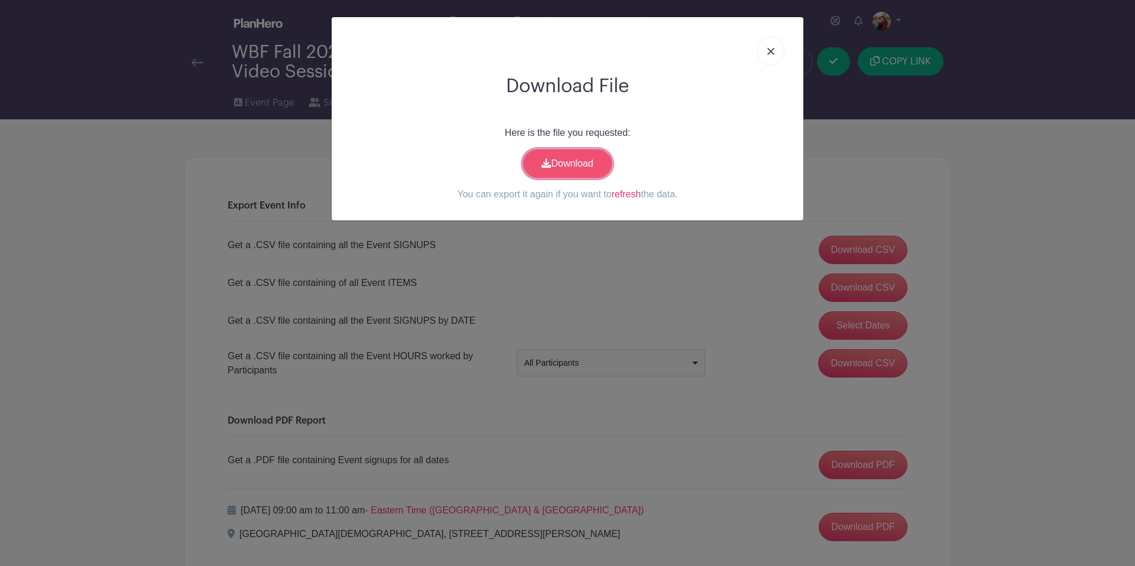
click at [581, 171] on link "Download" at bounding box center [567, 164] width 89 height 28
click at [769, 51] on img at bounding box center [770, 51] width 7 height 7
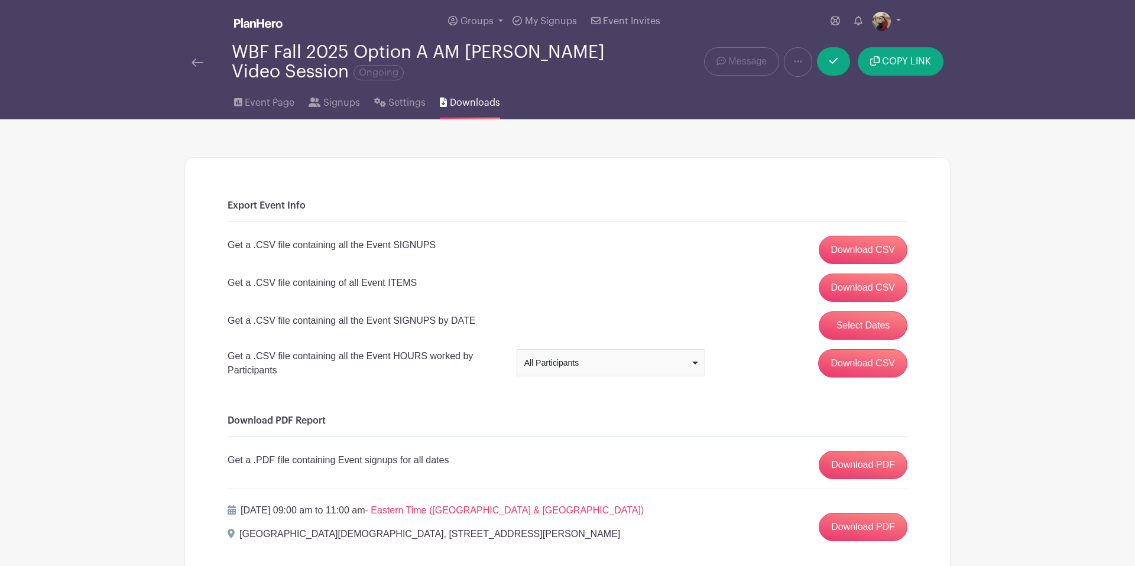
click at [209, 69] on div at bounding box center [211, 62] width 40 height 14
click at [196, 67] on img at bounding box center [197, 63] width 12 height 8
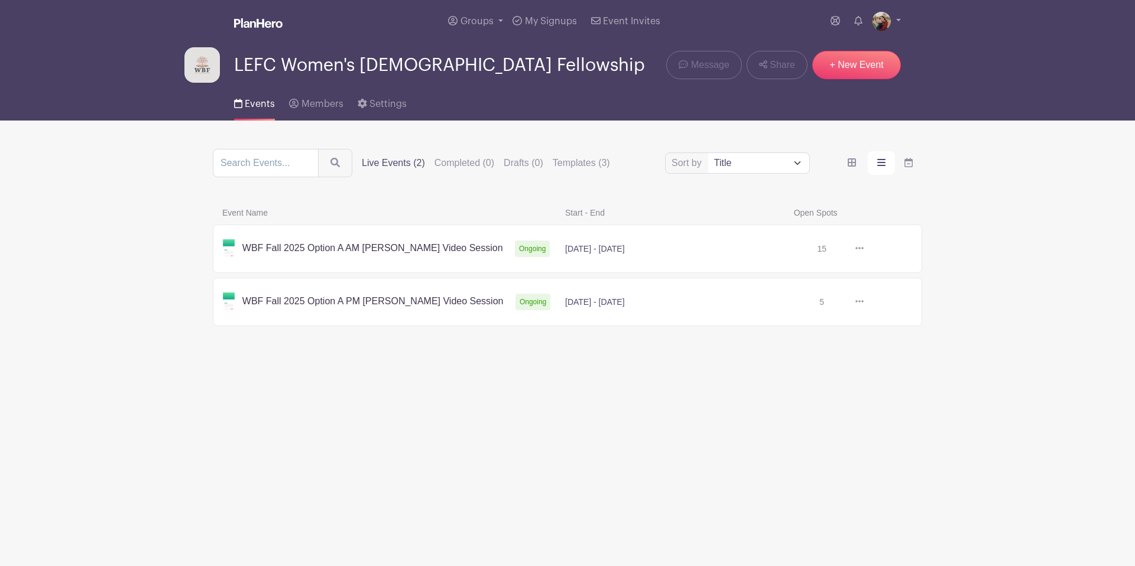
click at [863, 249] on link at bounding box center [863, 249] width 0 height 0
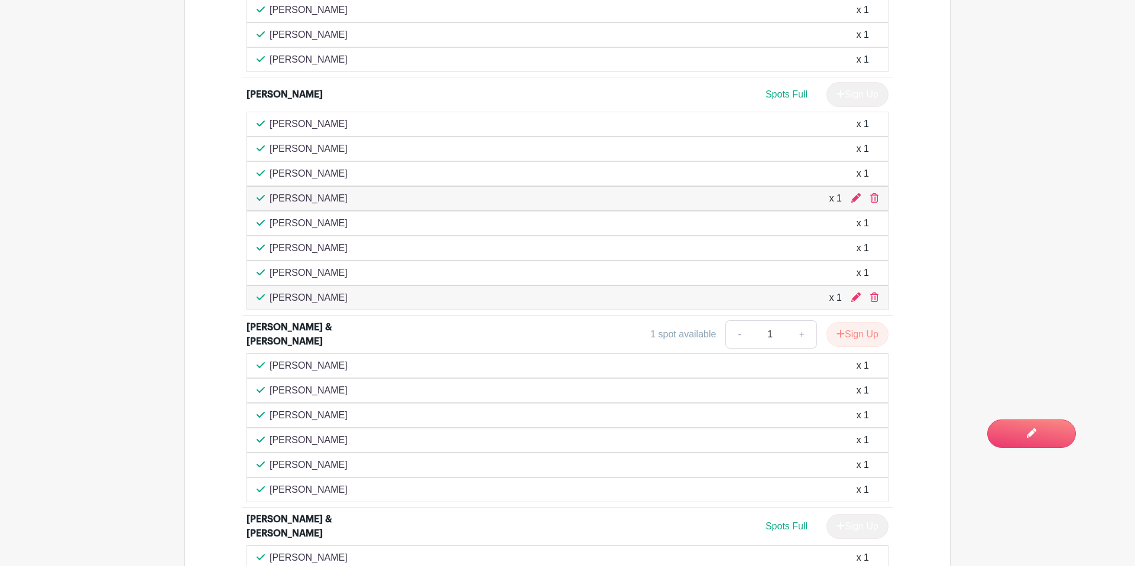
scroll to position [1407, 0]
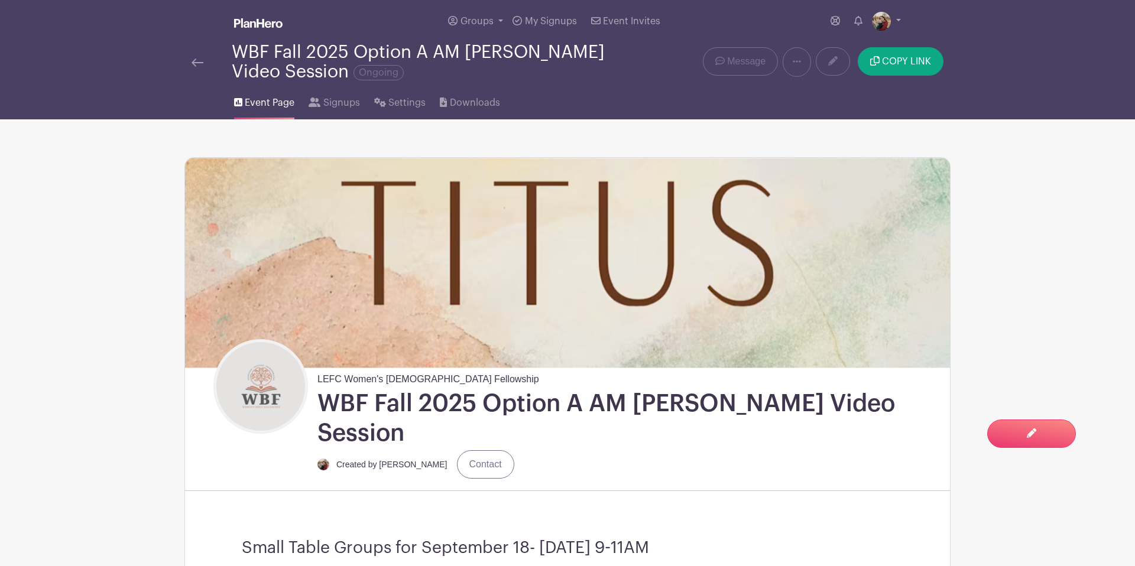
click at [199, 64] on img at bounding box center [197, 63] width 12 height 8
